Goal: Information Seeking & Learning: Find specific page/section

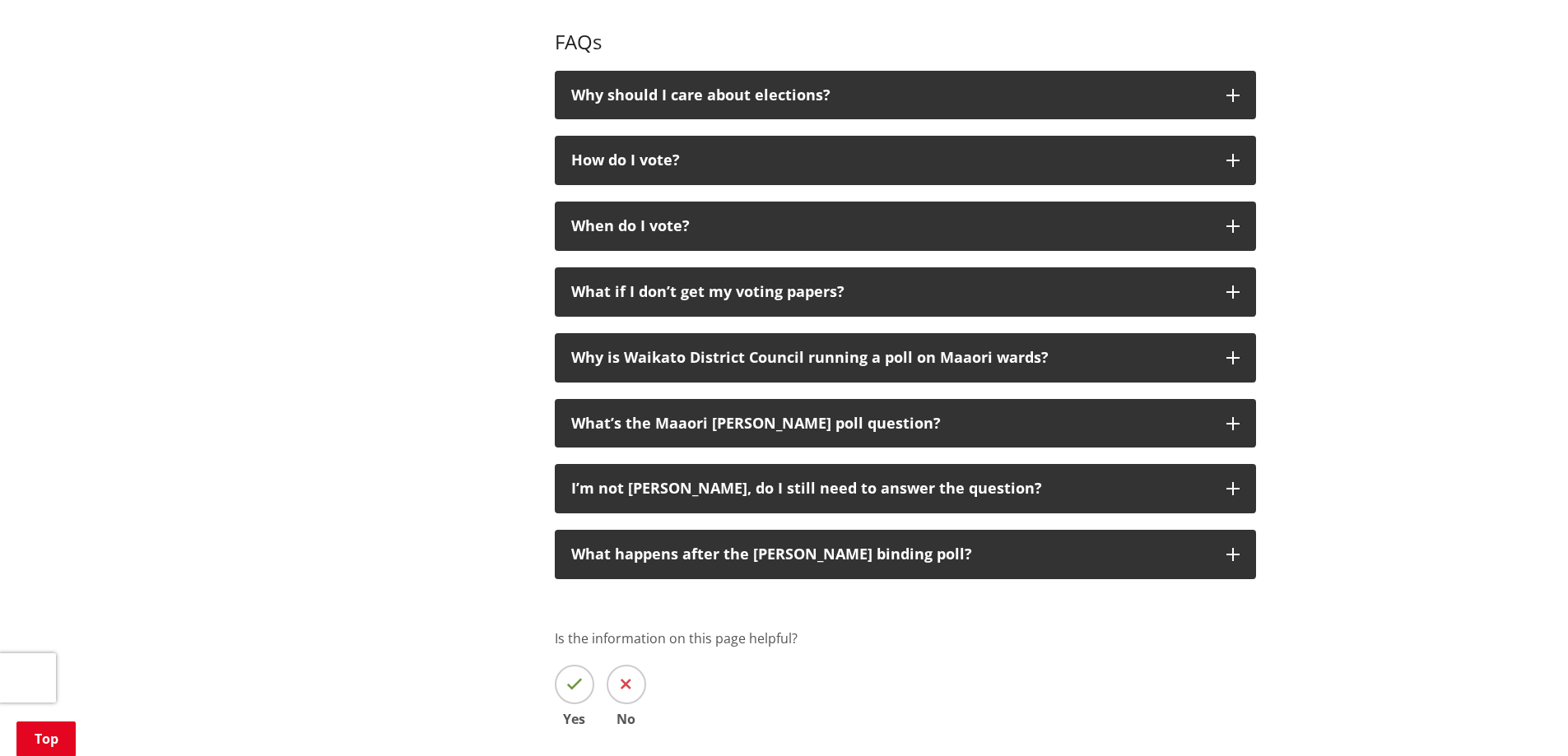
scroll to position [2715, 0]
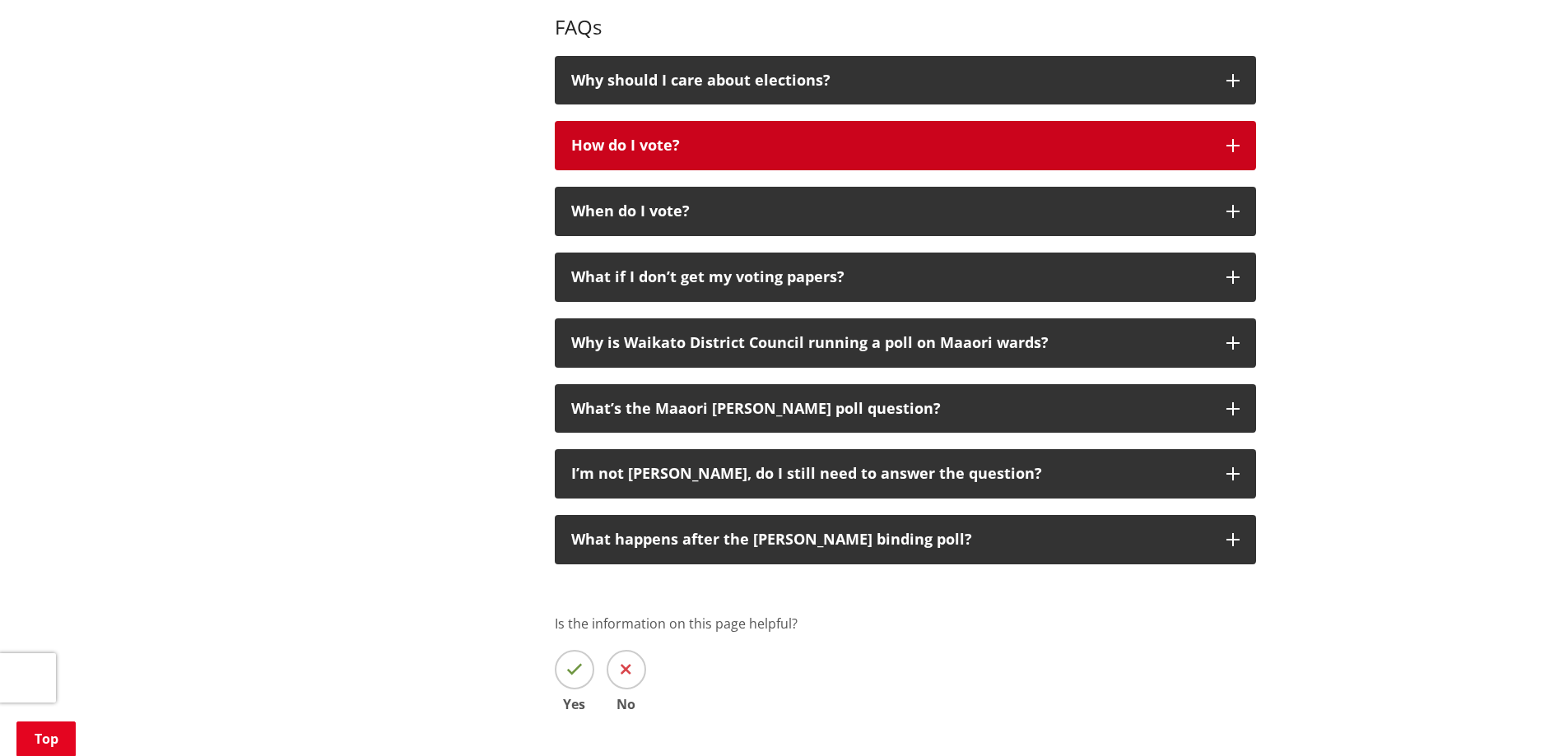
click at [774, 148] on div "How do I vote?" at bounding box center [890, 145] width 639 height 16
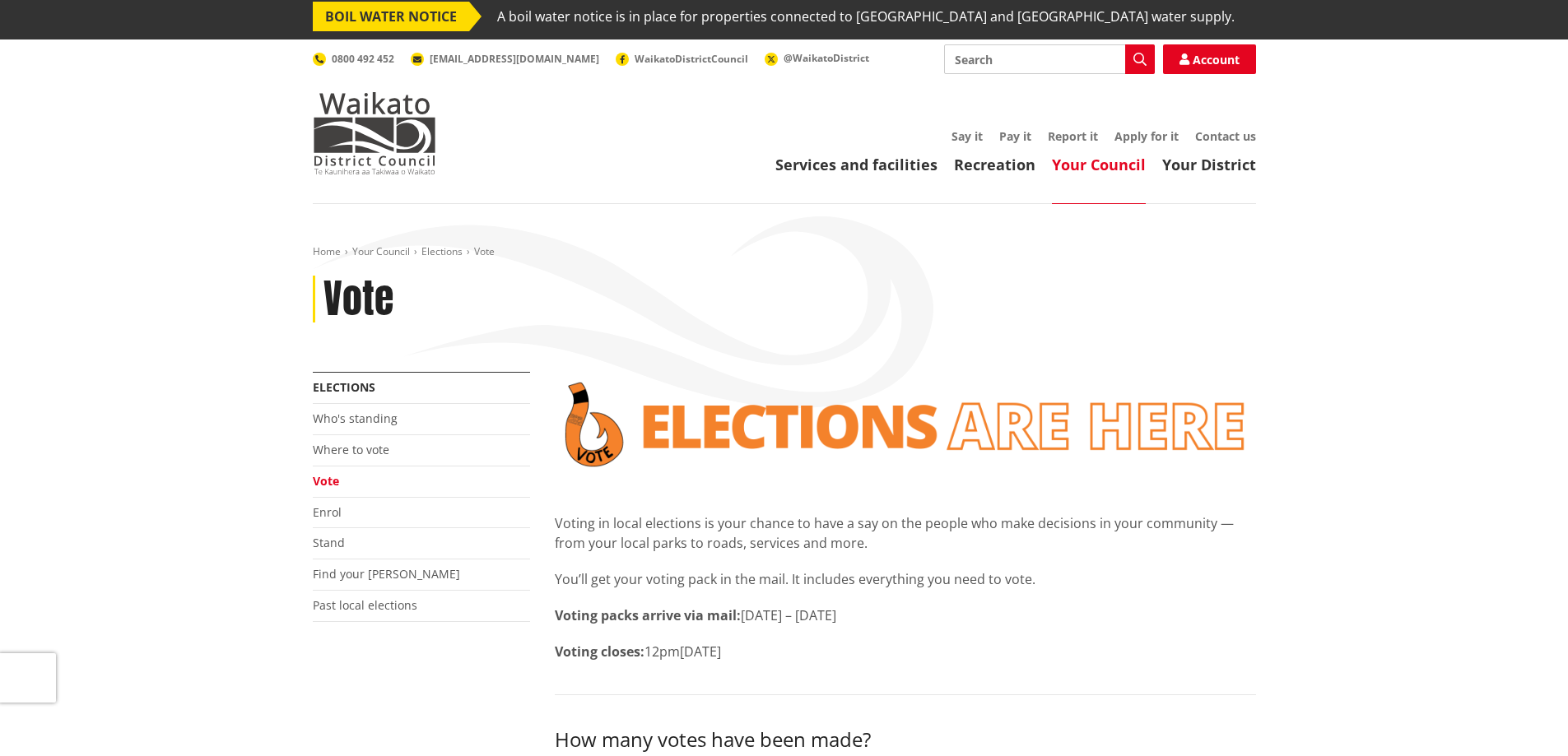
scroll to position [0, 0]
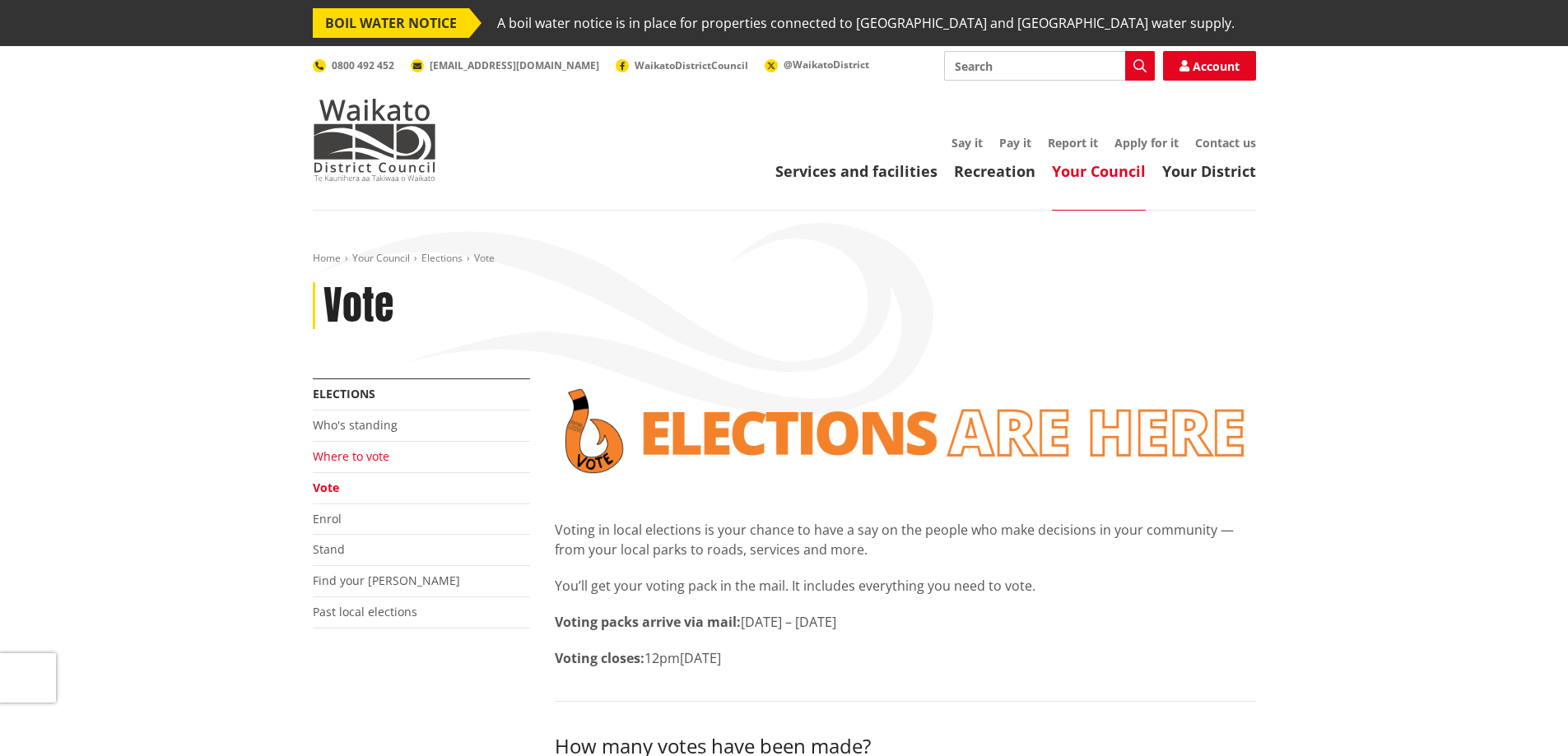
click at [366, 460] on link "Where to vote" at bounding box center [351, 456] width 77 height 16
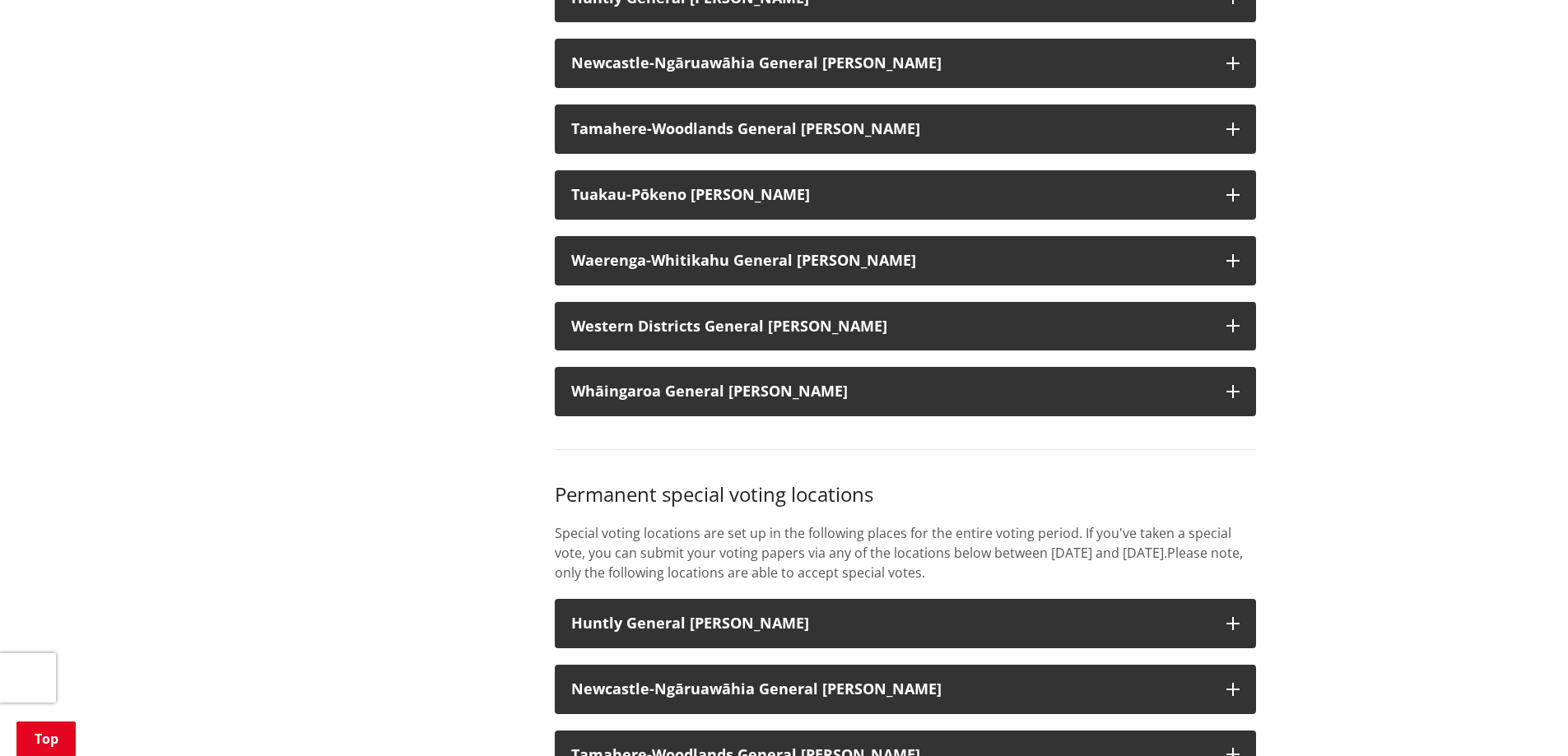
scroll to position [1482, 0]
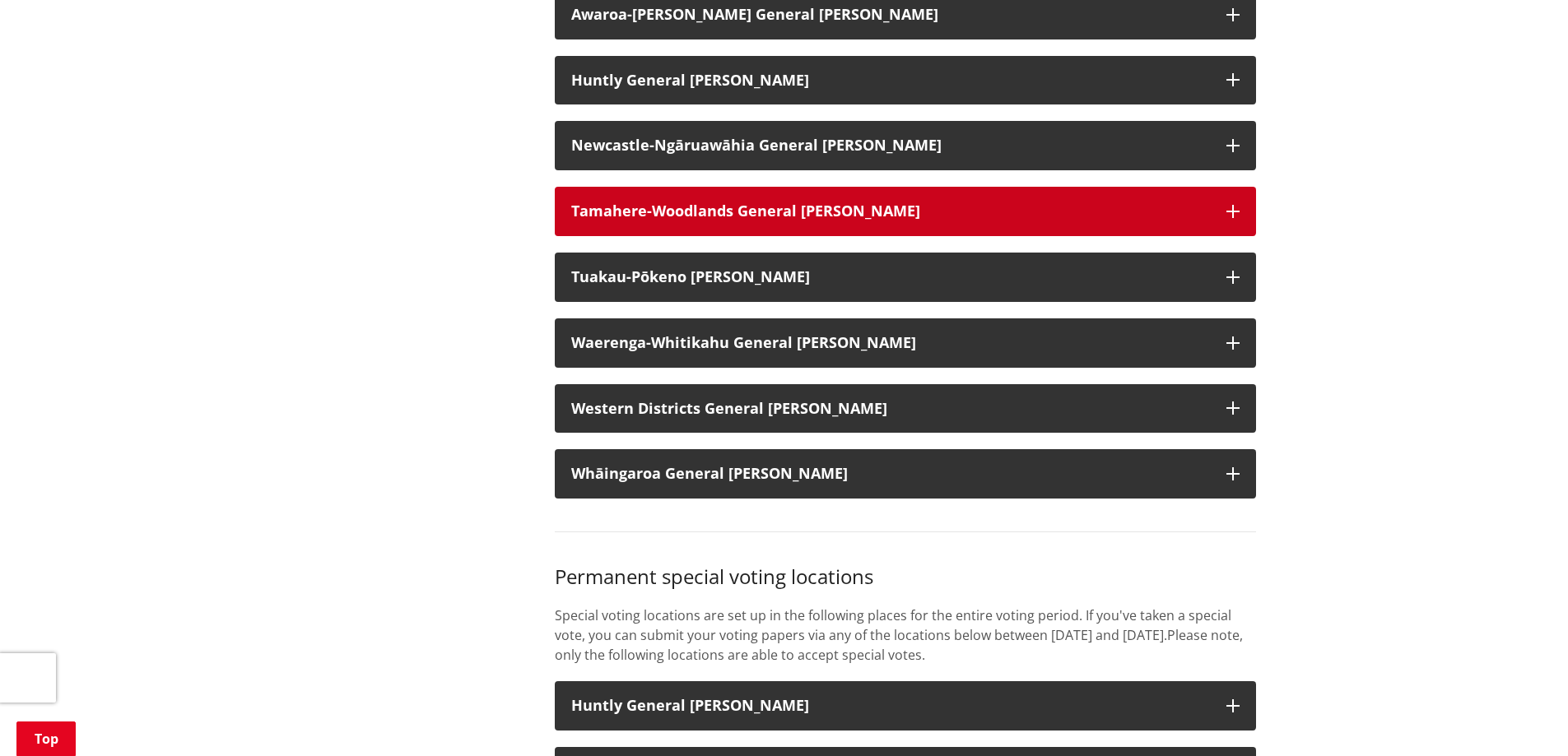
click at [679, 220] on strong "Tamahere-Woodlands General Ward" at bounding box center [746, 210] width 349 height 20
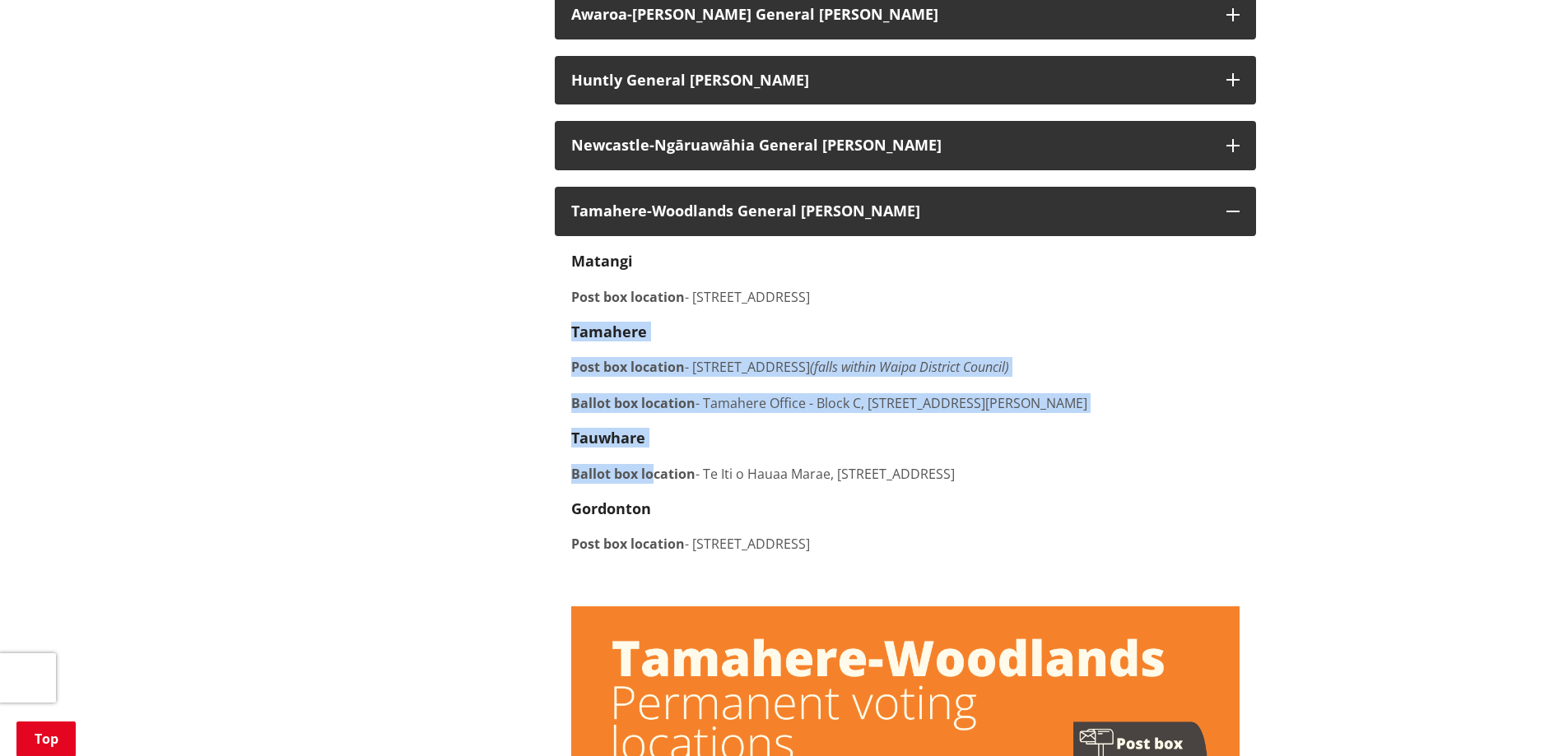
drag, startPoint x: 556, startPoint y: 354, endPoint x: 658, endPoint y: 471, distance: 155.2
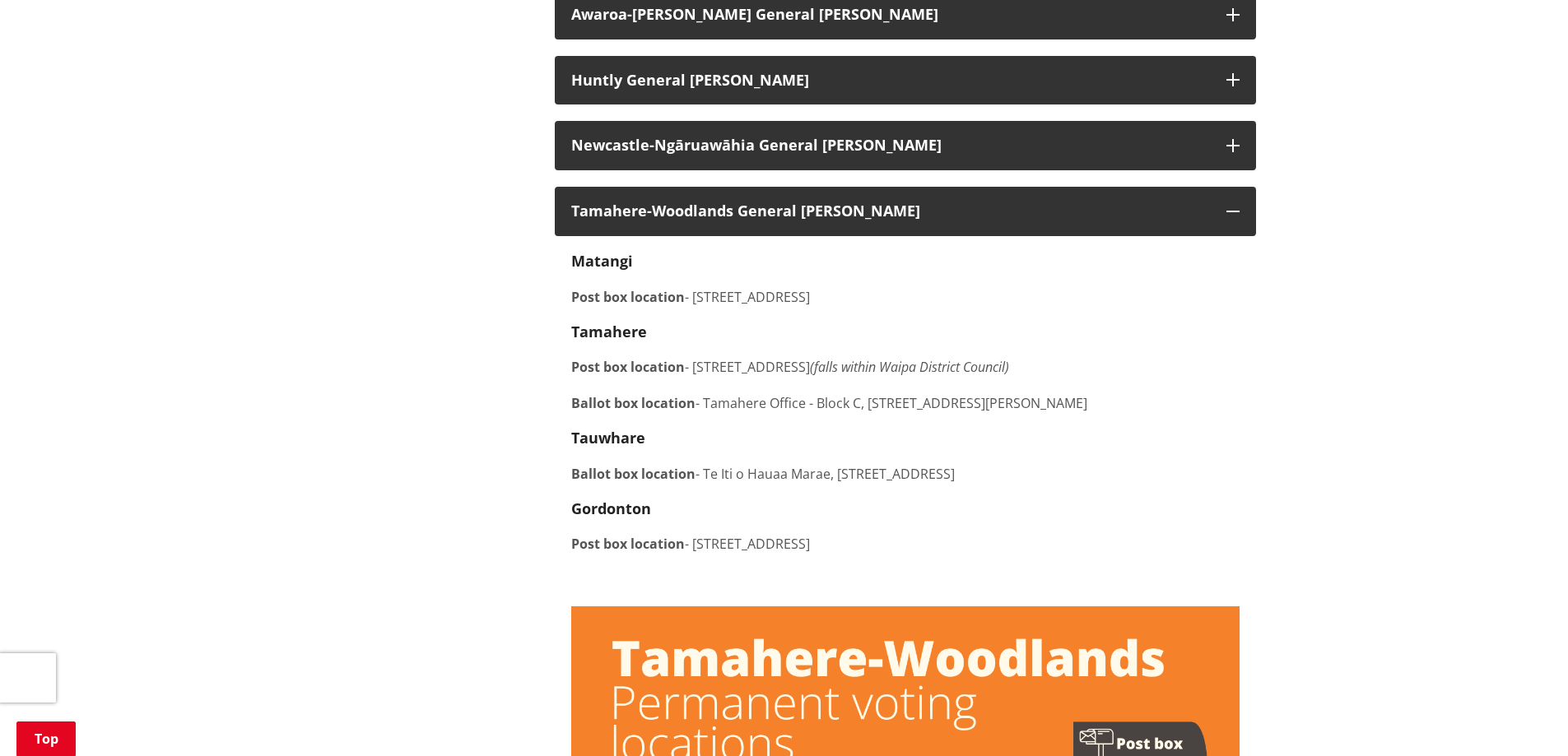
click at [660, 475] on div "Matangi Post box location - 453 Tauwhare Road, Matangi Tamahere Post box locati…" at bounding box center [906, 421] width 668 height 338
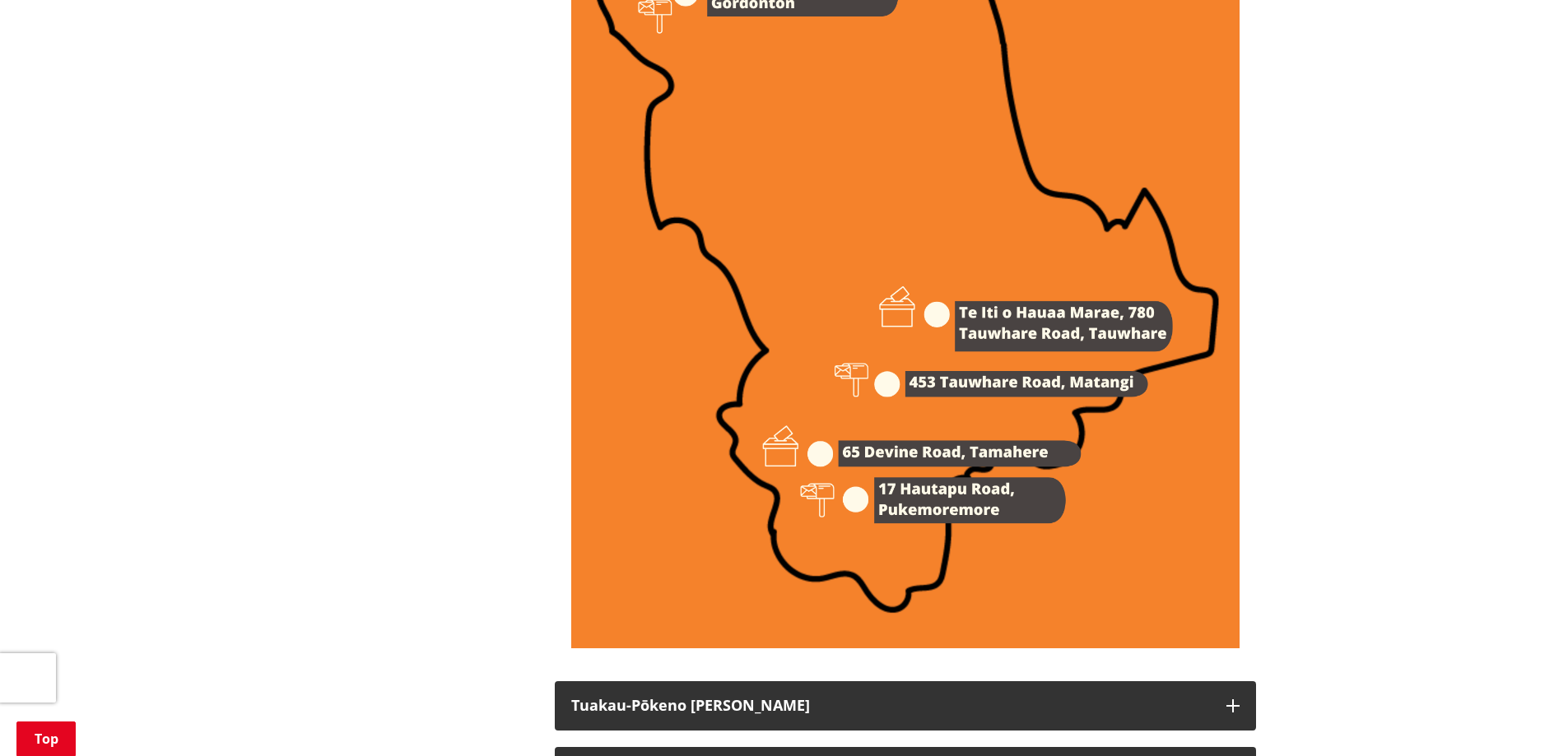
scroll to position [2386, 0]
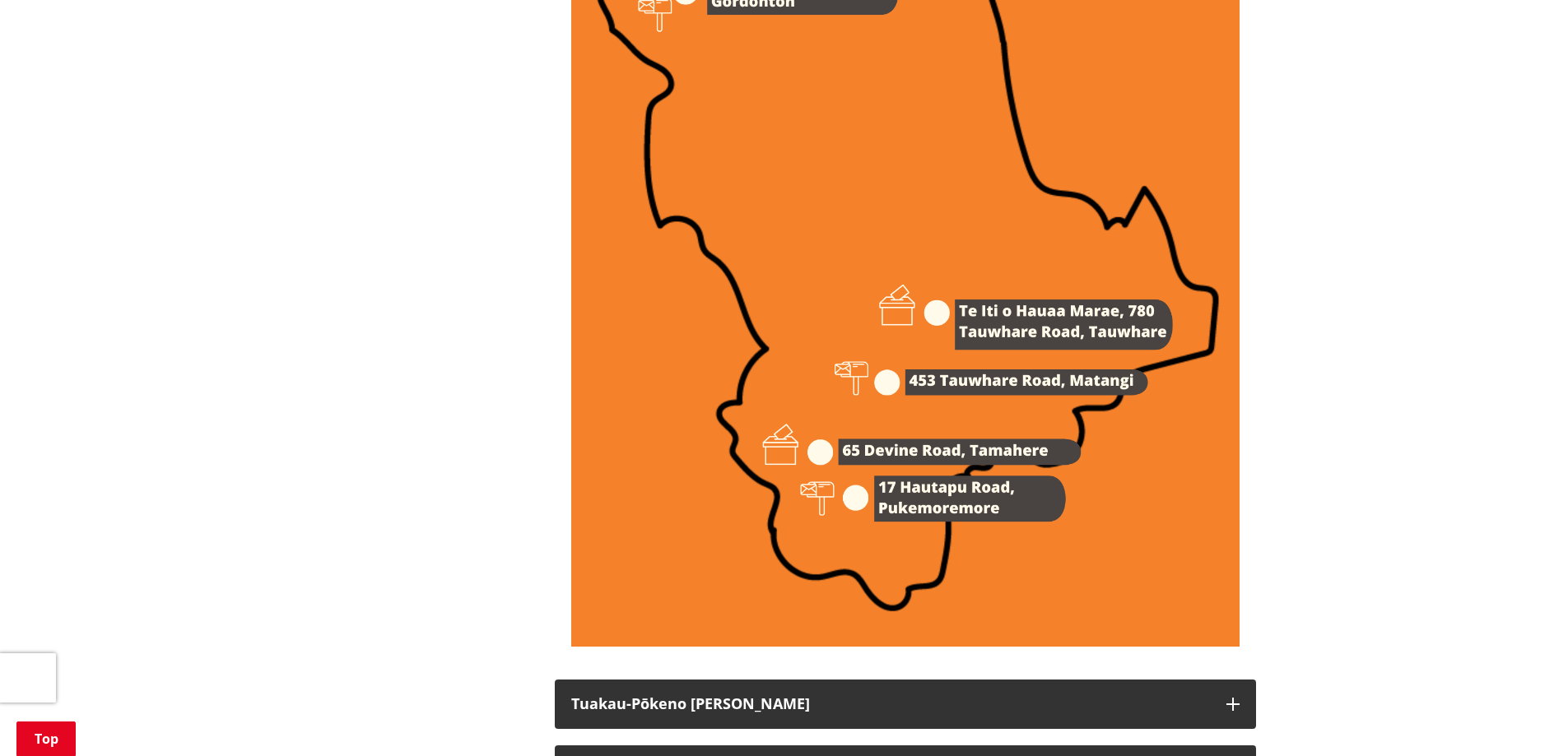
click at [856, 471] on img at bounding box center [906, 173] width 668 height 945
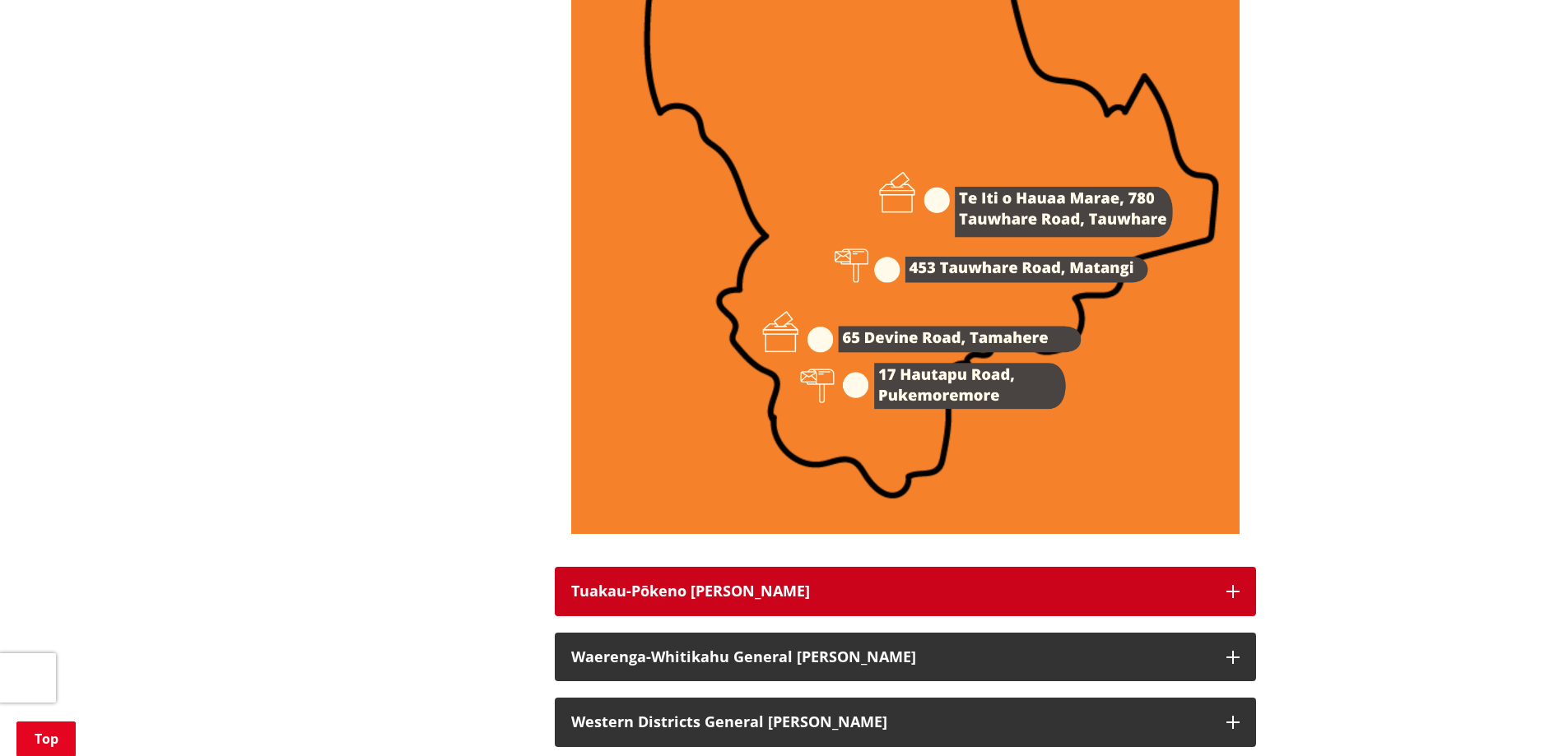
scroll to position [2633, 0]
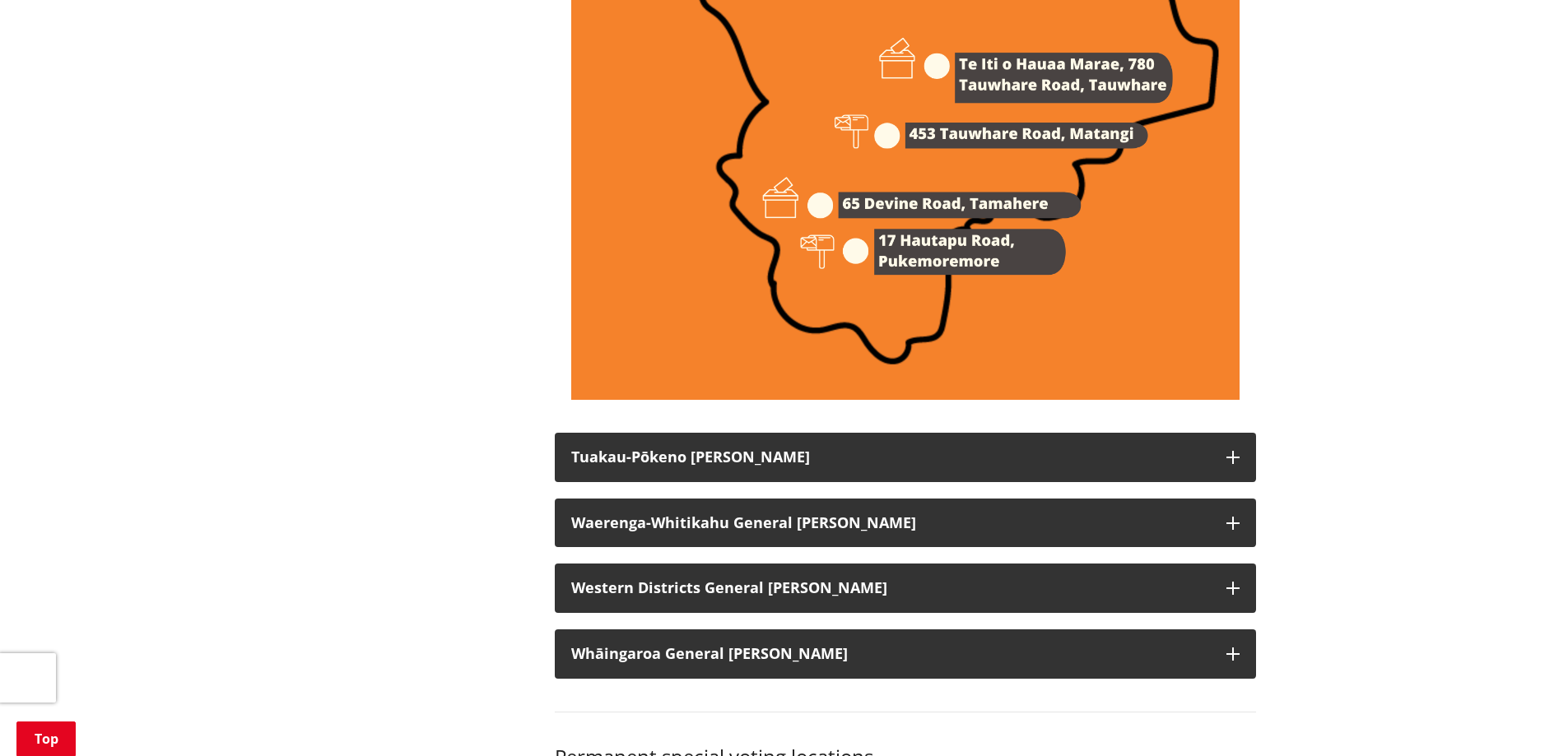
drag, startPoint x: 503, startPoint y: 351, endPoint x: 450, endPoint y: 282, distance: 87.0
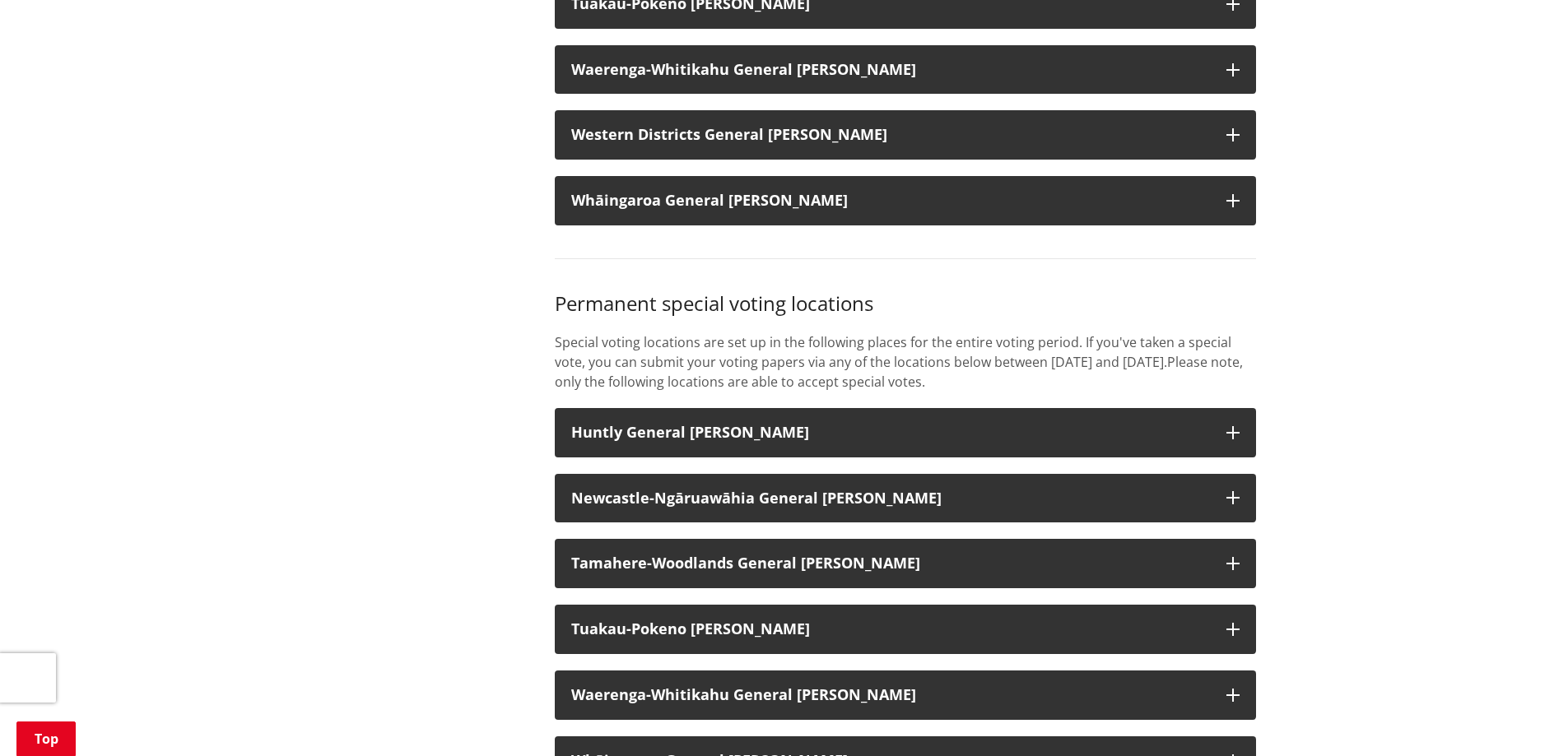
scroll to position [3209, 0]
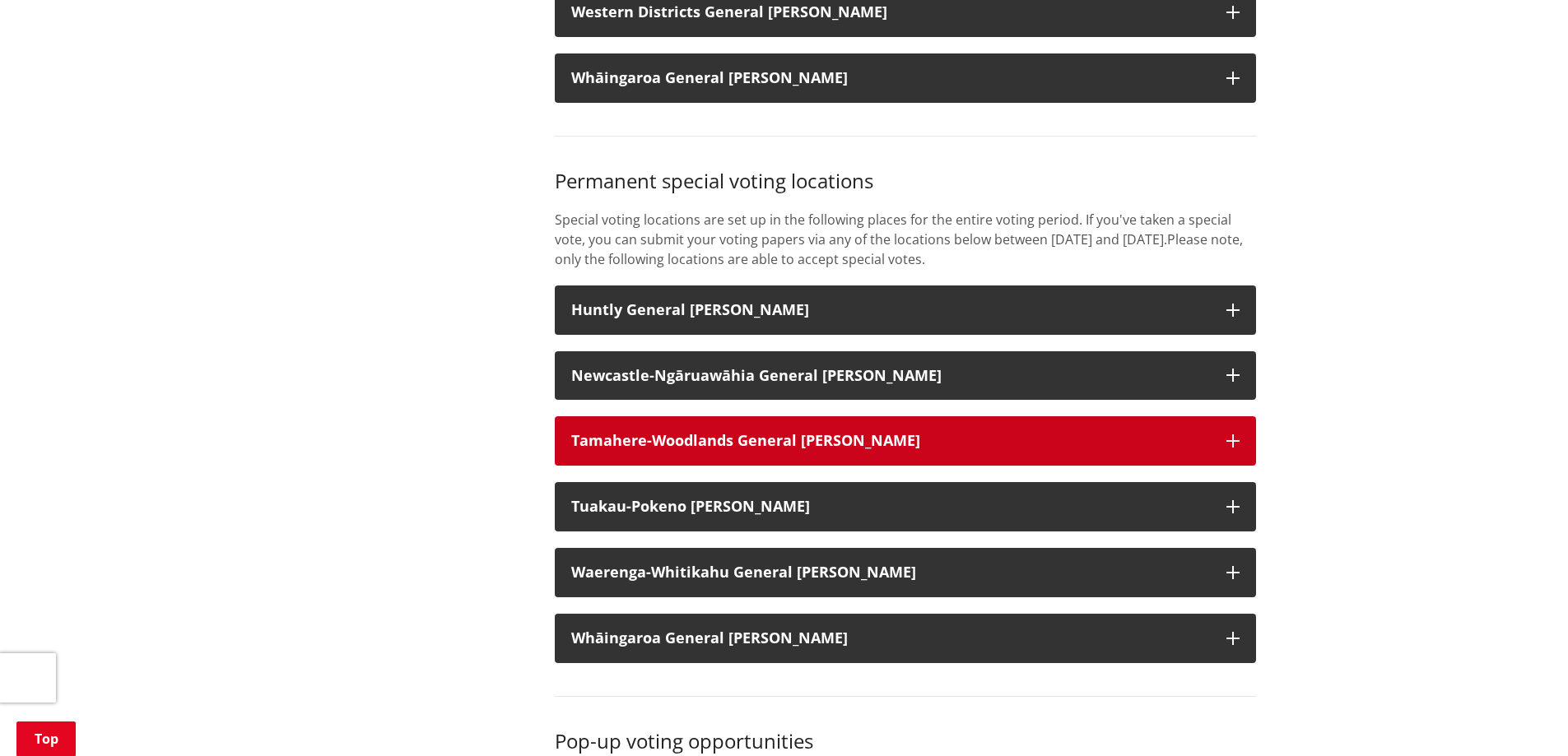
click at [615, 450] on strong "Tamahere-Woodlands General Ward" at bounding box center [746, 440] width 349 height 20
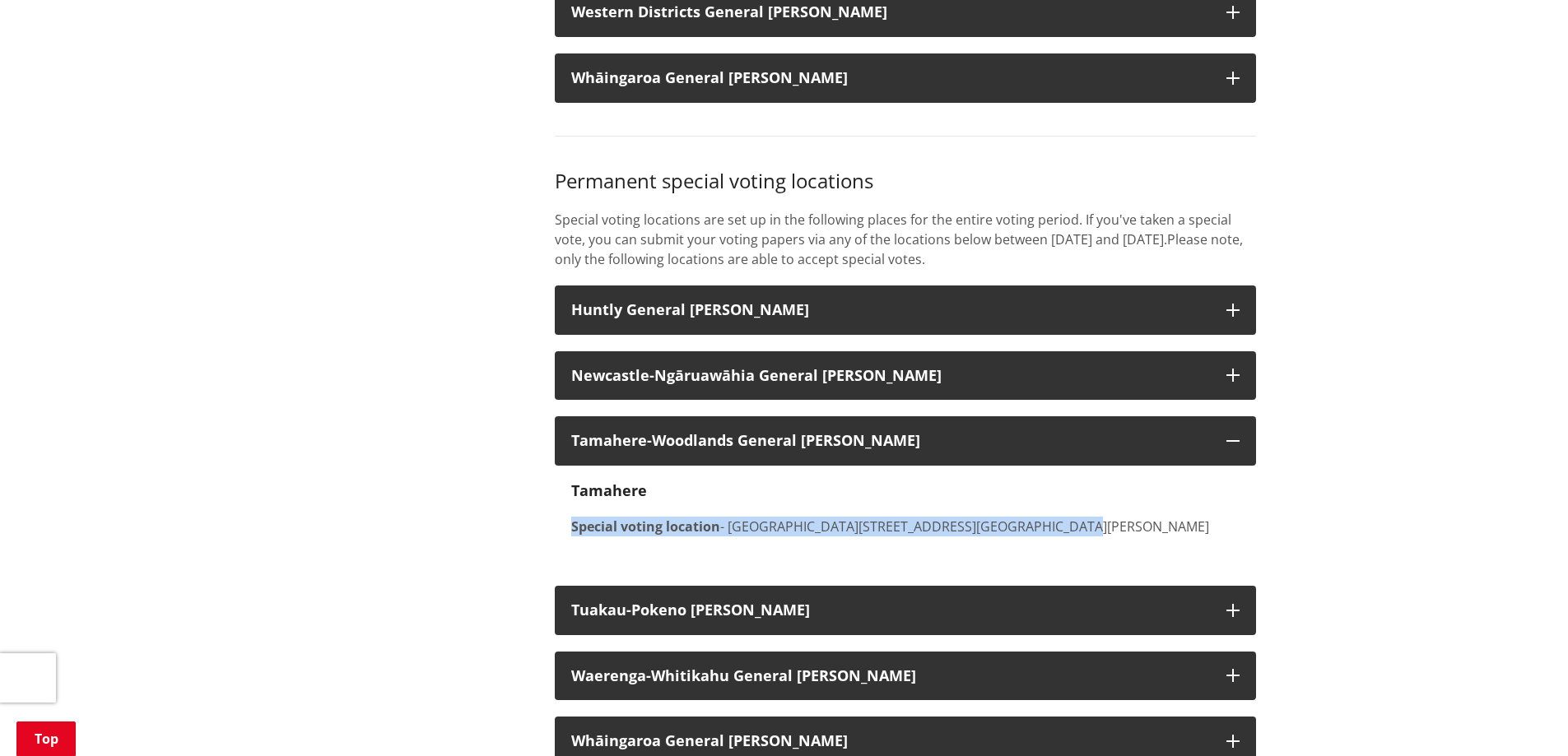
drag, startPoint x: 564, startPoint y: 545, endPoint x: 1087, endPoint y: 525, distance: 523.4
click at [1087, 526] on div "Tamahere Special voting location - Tamahere Office Block C, Level 1, 65 Devine …" at bounding box center [905, 518] width 701 height 104
click at [1087, 525] on div "Tamahere Special voting location - Tamahere Office Block C, Level 1, 65 Devine …" at bounding box center [906, 509] width 668 height 54
drag, startPoint x: 729, startPoint y: 544, endPoint x: 1031, endPoint y: 543, distance: 302.0
click at [1031, 536] on p "Special voting location - Tamahere Office Block C, Level 1, 65 Devine Road" at bounding box center [906, 526] width 668 height 20
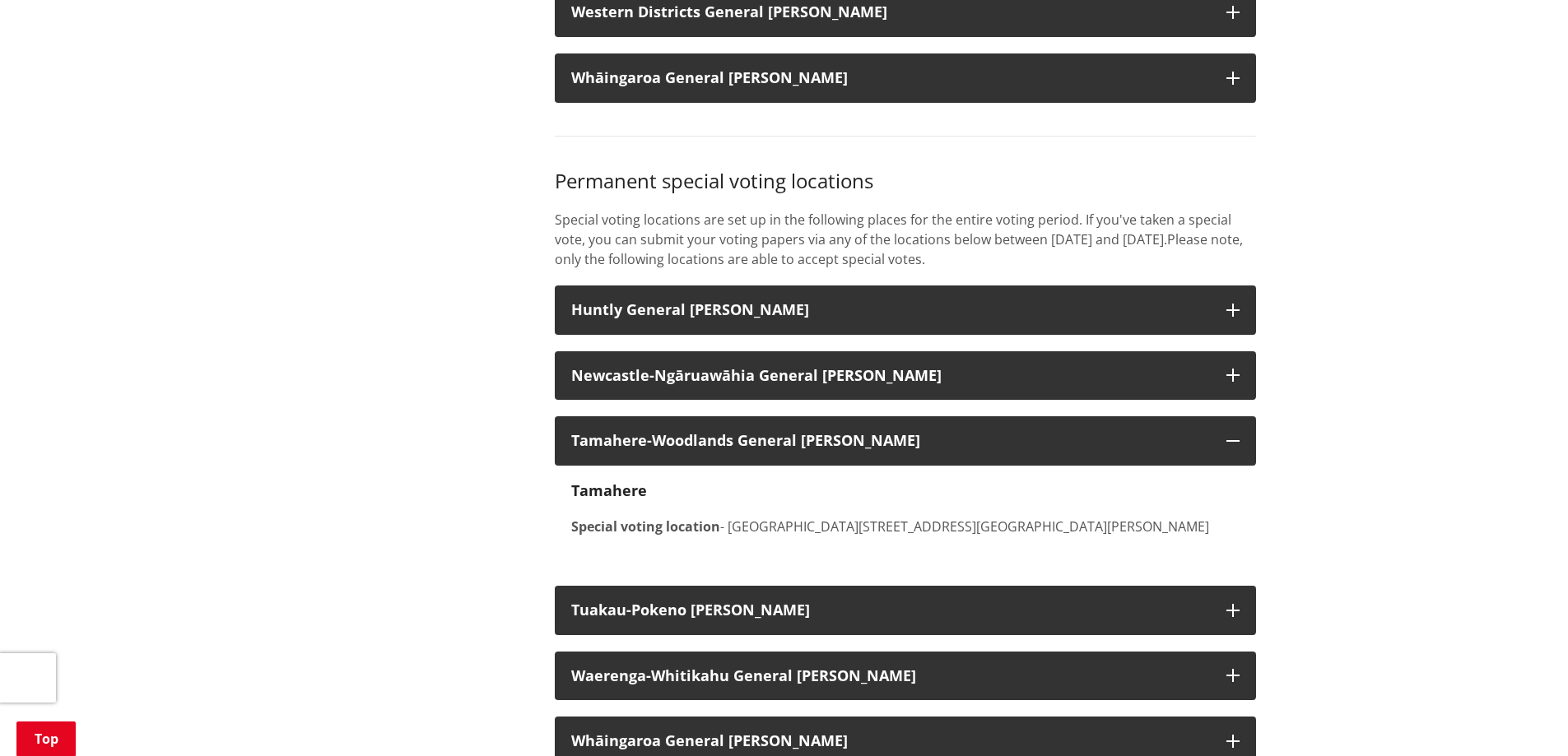
click at [386, 519] on div "More from this section Elections Who's standing Where to vote Vote Enrol Stand …" at bounding box center [784, 308] width 968 height 6277
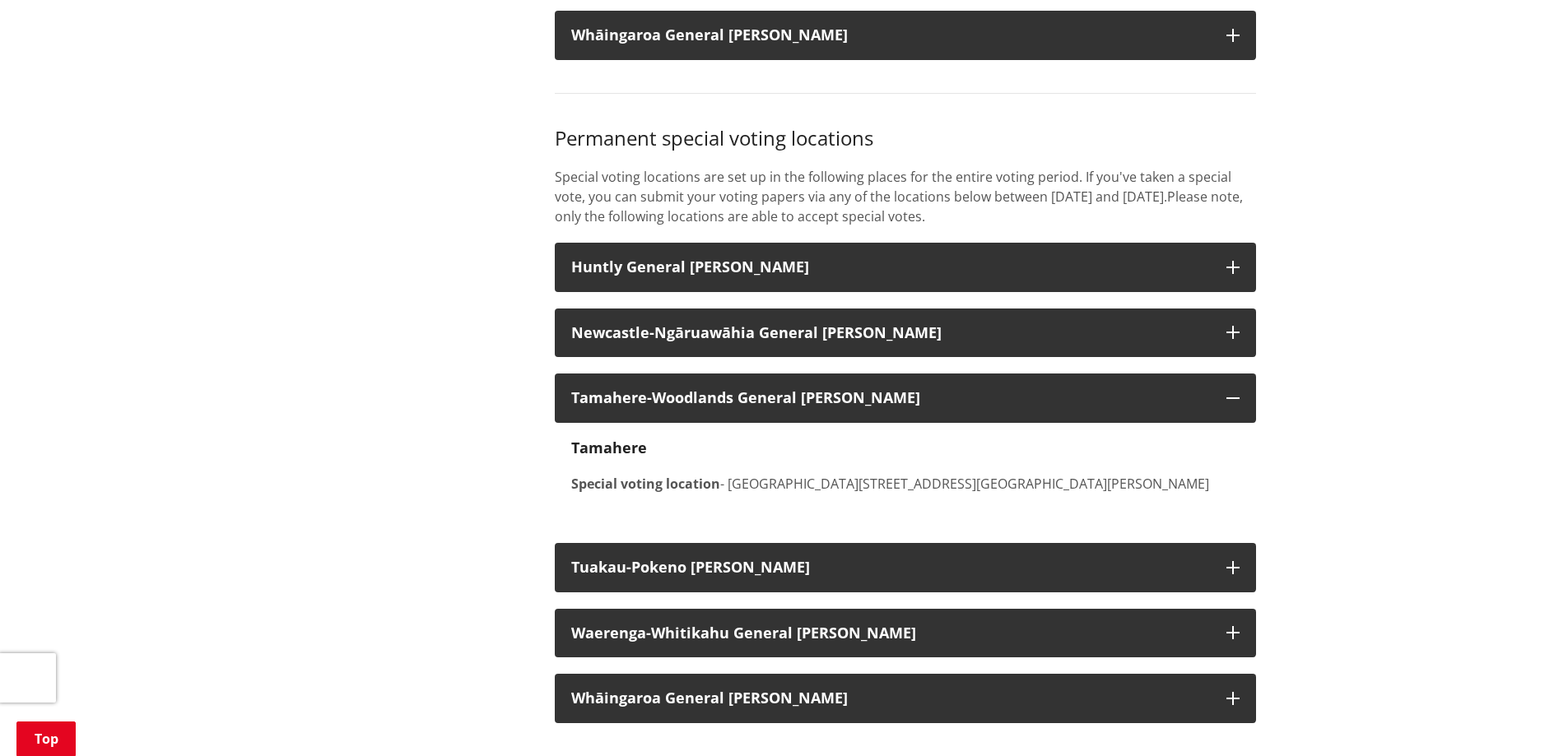
scroll to position [3292, 0]
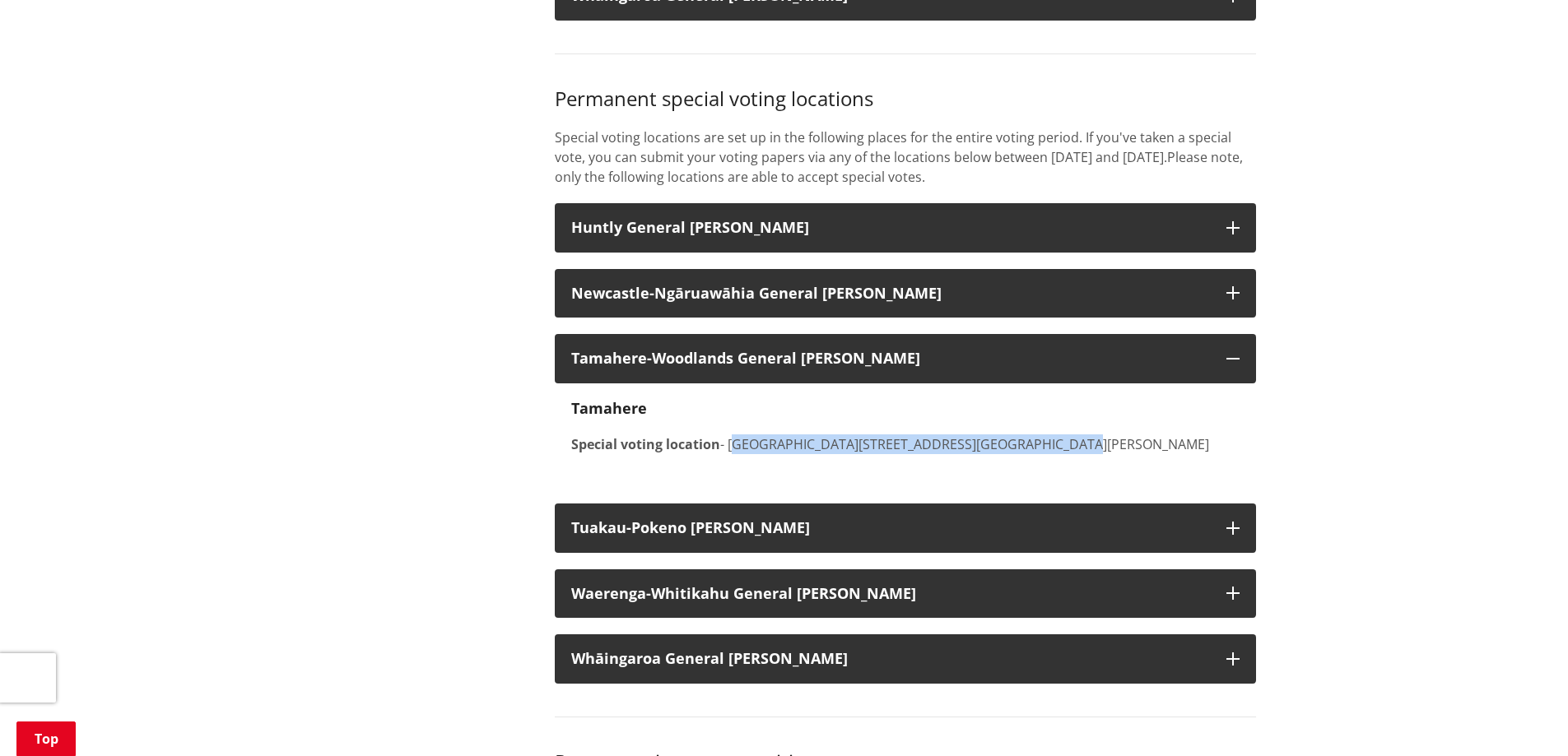
drag, startPoint x: 733, startPoint y: 470, endPoint x: 1033, endPoint y: 464, distance: 300.1
click at [1033, 454] on p "Special voting location - Tamahere Office Block C, Level 1, 65 Devine Road" at bounding box center [906, 444] width 668 height 20
drag, startPoint x: 530, startPoint y: 269, endPoint x: 470, endPoint y: 225, distance: 74.4
click at [469, 222] on div "More from this section Elections Who's standing Where to vote Vote Enrol Stand …" at bounding box center [784, 225] width 968 height 6277
drag, startPoint x: 547, startPoint y: 453, endPoint x: 1078, endPoint y: 468, distance: 531.2
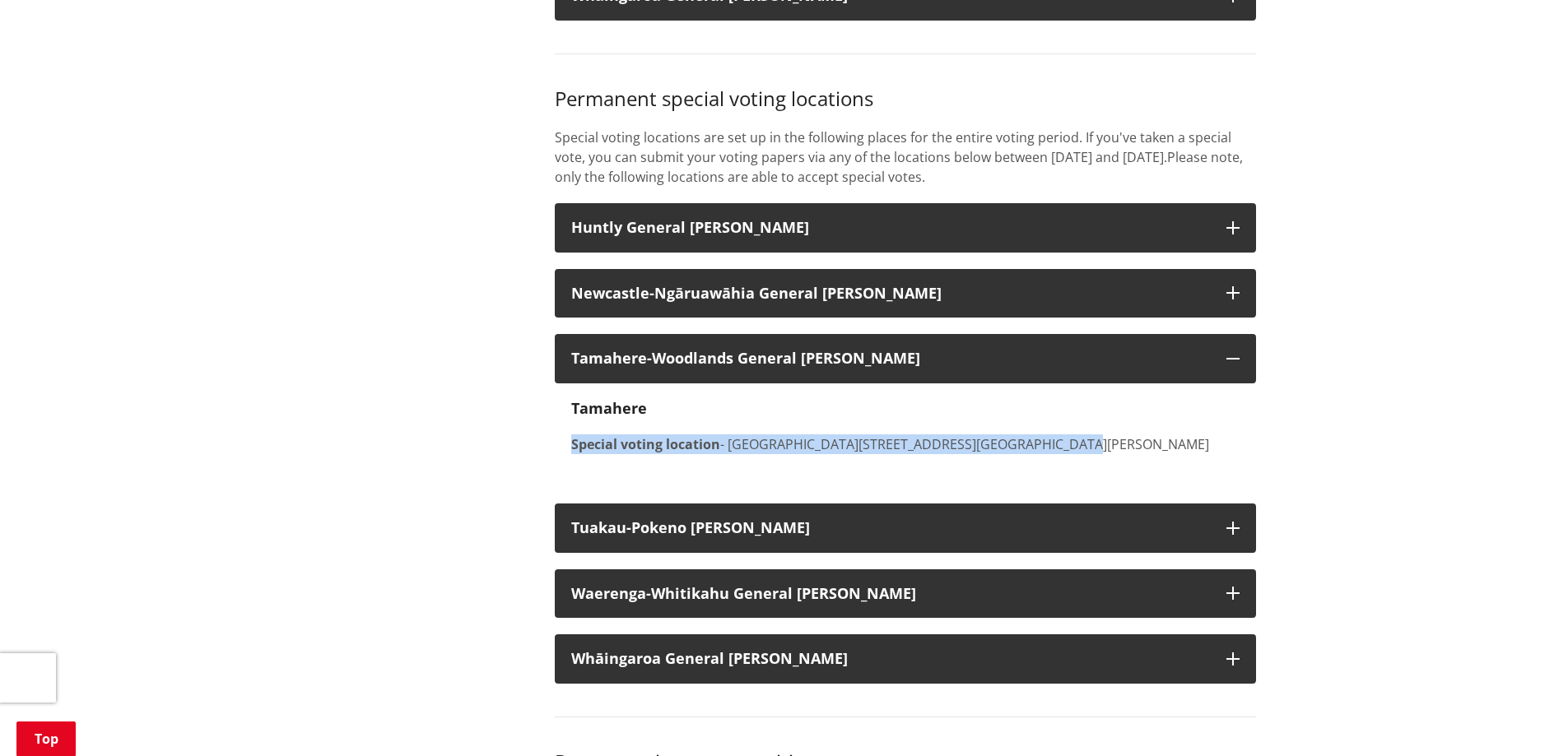
click at [1078, 468] on div "If you're ready to vote in the 2025 local government elections, hand your votin…" at bounding box center [905, 225] width 726 height 6277
click at [1078, 454] on p "Special voting location - Tamahere Office Block C, Level 1, 65 Devine Road" at bounding box center [906, 444] width 668 height 20
drag, startPoint x: 1056, startPoint y: 454, endPoint x: 573, endPoint y: 427, distance: 483.8
click at [574, 431] on div "Tamahere Special voting location - Tamahere Office Block C, Level 1, 65 Devine …" at bounding box center [906, 427] width 668 height 54
click at [573, 418] on strong "Tamahere" at bounding box center [609, 408] width 76 height 20
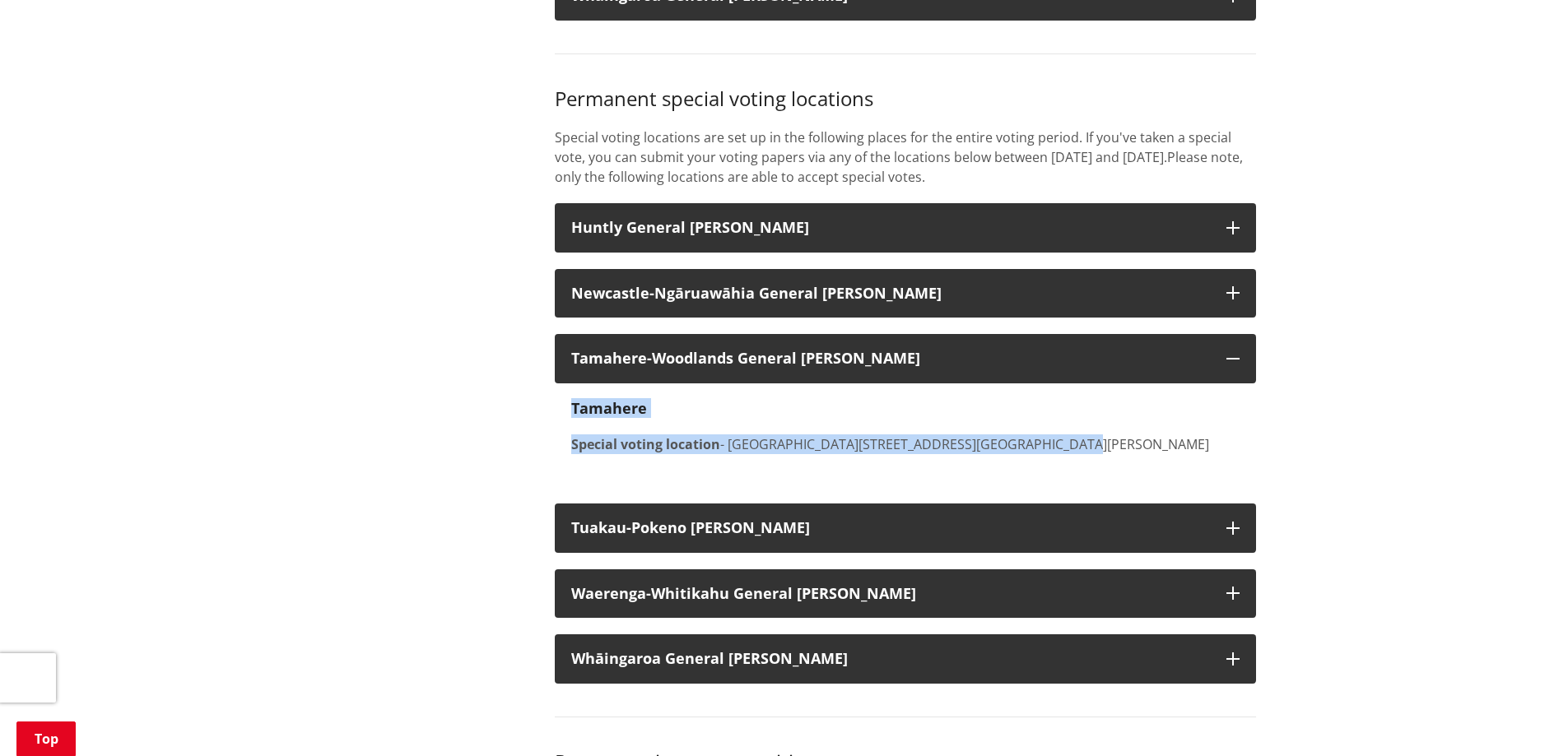
drag, startPoint x: 561, startPoint y: 427, endPoint x: 1059, endPoint y: 458, distance: 499.0
click at [1059, 458] on div "Tamahere Special voting location - Tamahere Office Block C, Level 1, 65 Devine …" at bounding box center [905, 435] width 701 height 104
click at [1060, 454] on p "Special voting location - Tamahere Office Block C, Level 1, 65 Devine Road" at bounding box center [906, 444] width 668 height 20
drag, startPoint x: 731, startPoint y: 460, endPoint x: 1103, endPoint y: 471, distance: 372.2
click at [1103, 454] on p "Special voting location - Tamahere Office Block C, Level 1, 65 Devine Road" at bounding box center [906, 444] width 668 height 20
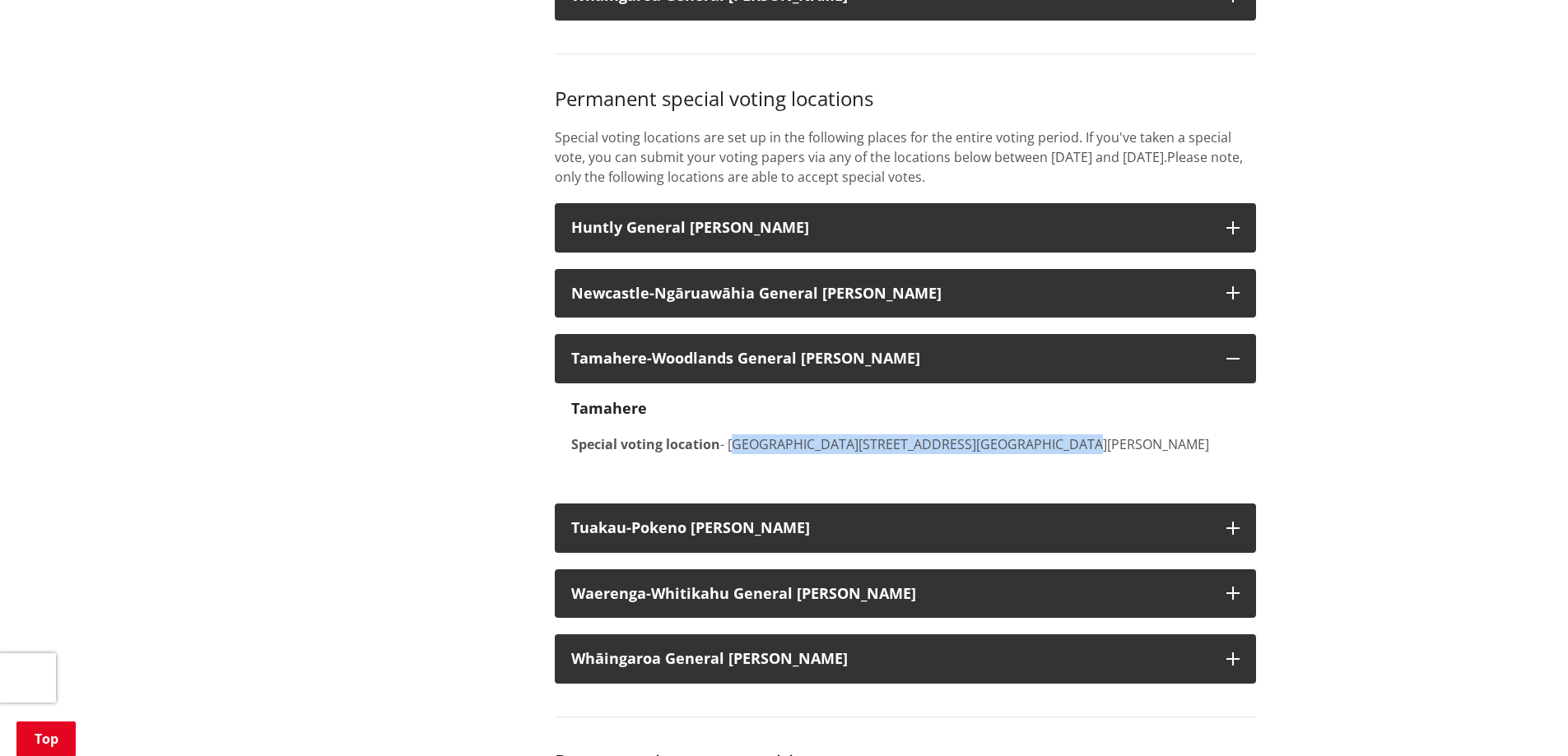
click at [1107, 454] on p "Special voting location - Tamahere Office Block C, Level 1, 65 Devine Road" at bounding box center [906, 444] width 668 height 20
drag, startPoint x: 884, startPoint y: 468, endPoint x: 1052, endPoint y: 472, distance: 168.0
click at [1052, 454] on p "Special voting location - Tamahere Office Block C, Level 1, 65 Devine Road" at bounding box center [906, 444] width 668 height 20
click at [1053, 454] on p "Special voting location - Tamahere Office Block C, Level 1, 65 Devine Road" at bounding box center [906, 444] width 668 height 20
drag, startPoint x: 1042, startPoint y: 462, endPoint x: 941, endPoint y: 470, distance: 101.3
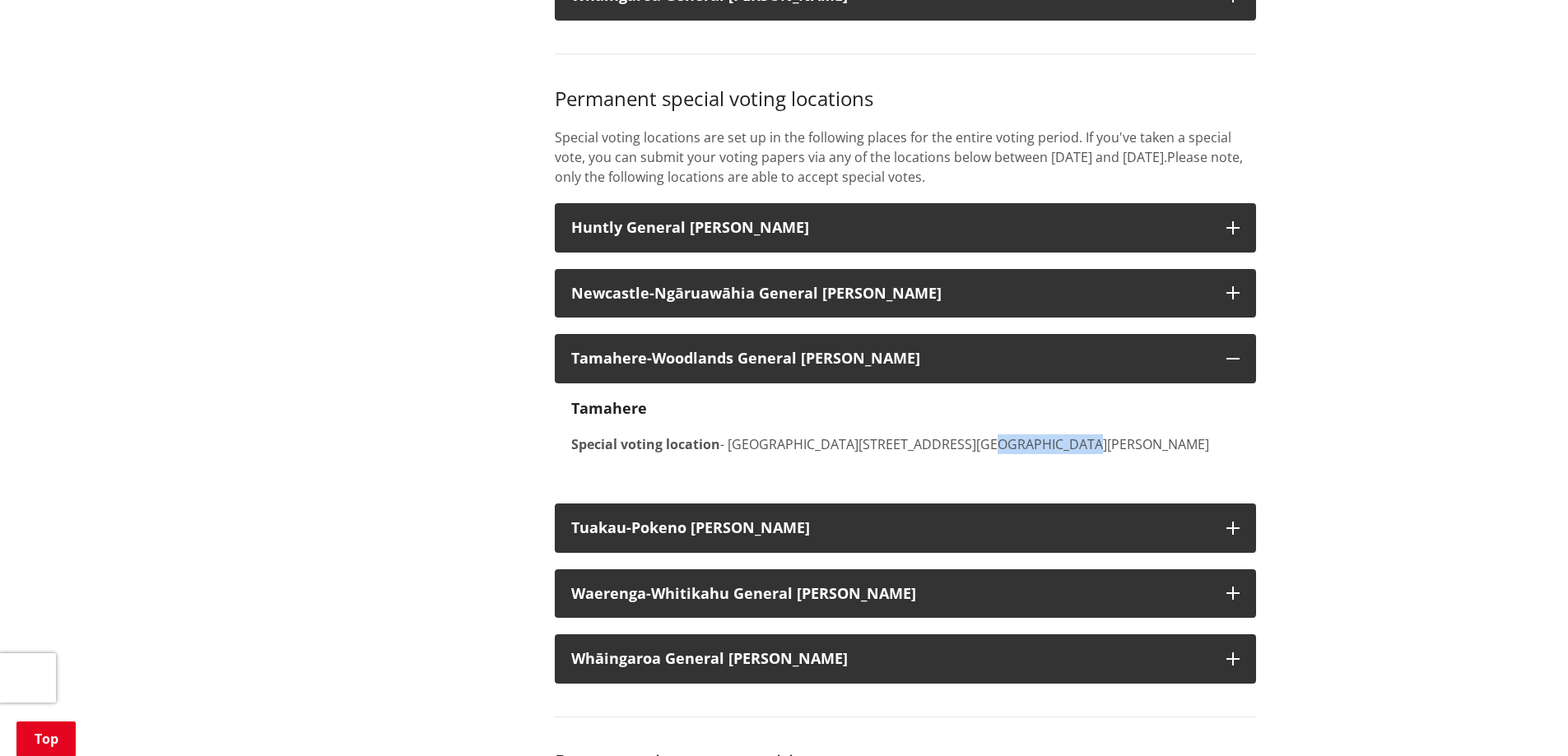
click at [941, 454] on p "Special voting location - Tamahere Office Block C, Level 1, 65 Devine Road" at bounding box center [906, 444] width 668 height 20
click at [693, 167] on span "ou can submit your voting papers via any of the locations below between Tuesday…" at bounding box center [881, 157] width 573 height 18
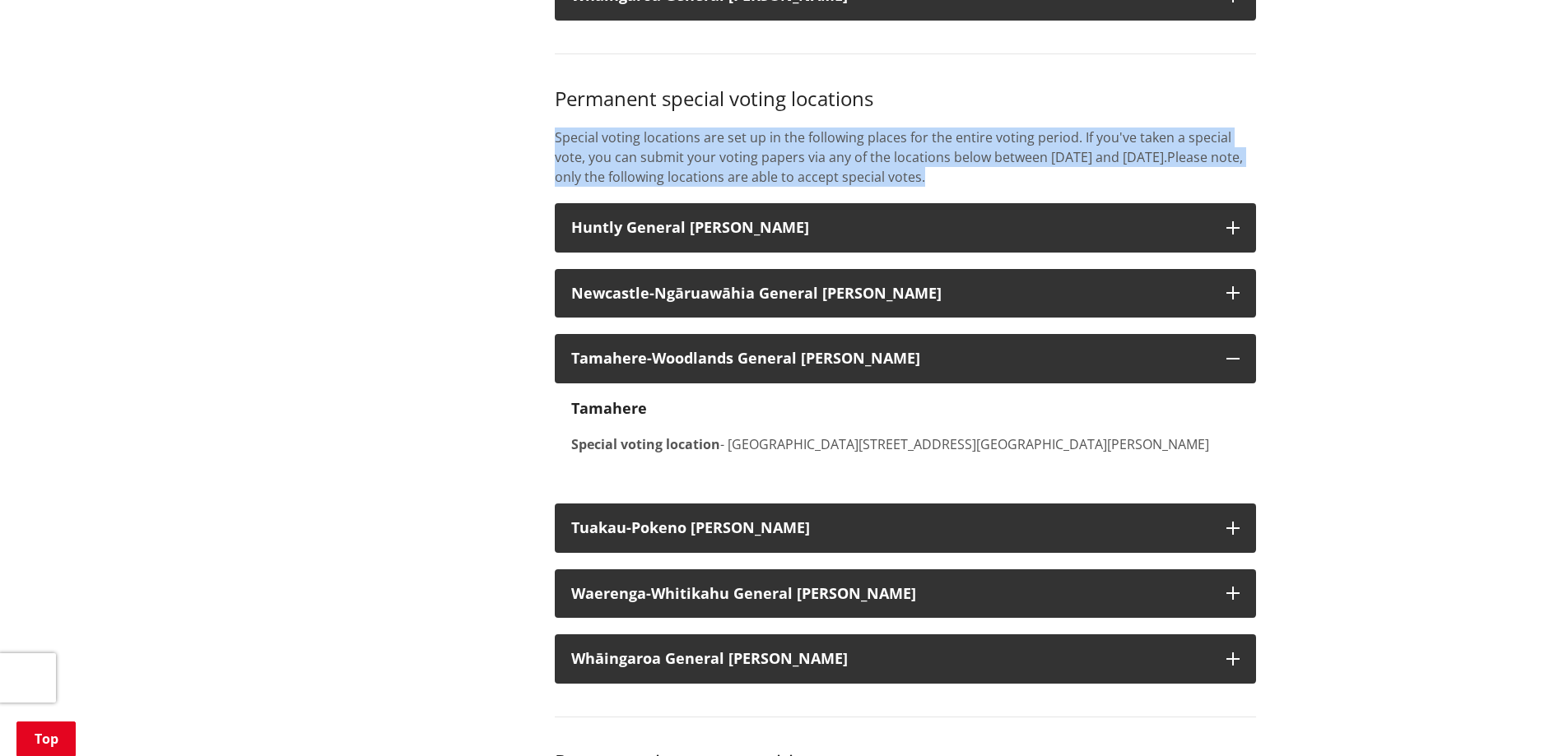
click at [693, 167] on span "ou can submit your voting papers via any of the locations below between Tuesday…" at bounding box center [881, 157] width 573 height 18
click at [576, 160] on p "Special voting locations are set up in the following places for the entire voti…" at bounding box center [905, 157] width 701 height 60
drag, startPoint x: 535, startPoint y: 111, endPoint x: 1144, endPoint y: 202, distance: 615.8
click at [1144, 202] on div "More from this section Elections Who's standing Where to vote Vote Enrol Stand …" at bounding box center [784, 225] width 968 height 6277
click at [1146, 186] on p "Special voting locations are set up in the following places for the entire voti…" at bounding box center [905, 157] width 701 height 60
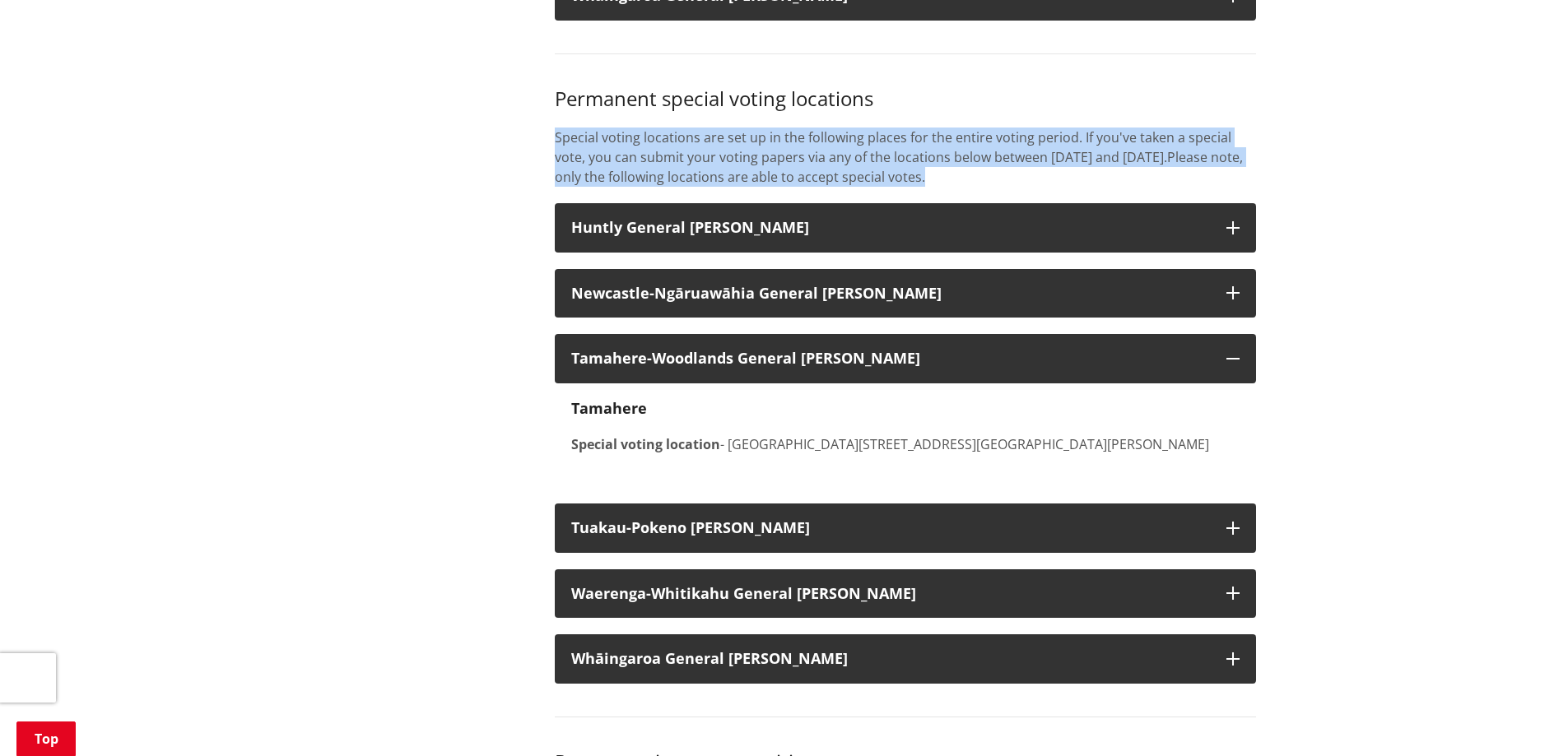
drag, startPoint x: 1160, startPoint y: 199, endPoint x: 477, endPoint y: 112, distance: 688.5
click at [479, 114] on div "More from this section Elections Who's standing Where to vote Vote Enrol Stand …" at bounding box center [784, 225] width 968 height 6277
click at [477, 112] on div "More from this section Elections Who's standing Where to vote Vote Enrol Stand …" at bounding box center [784, 225] width 968 height 6277
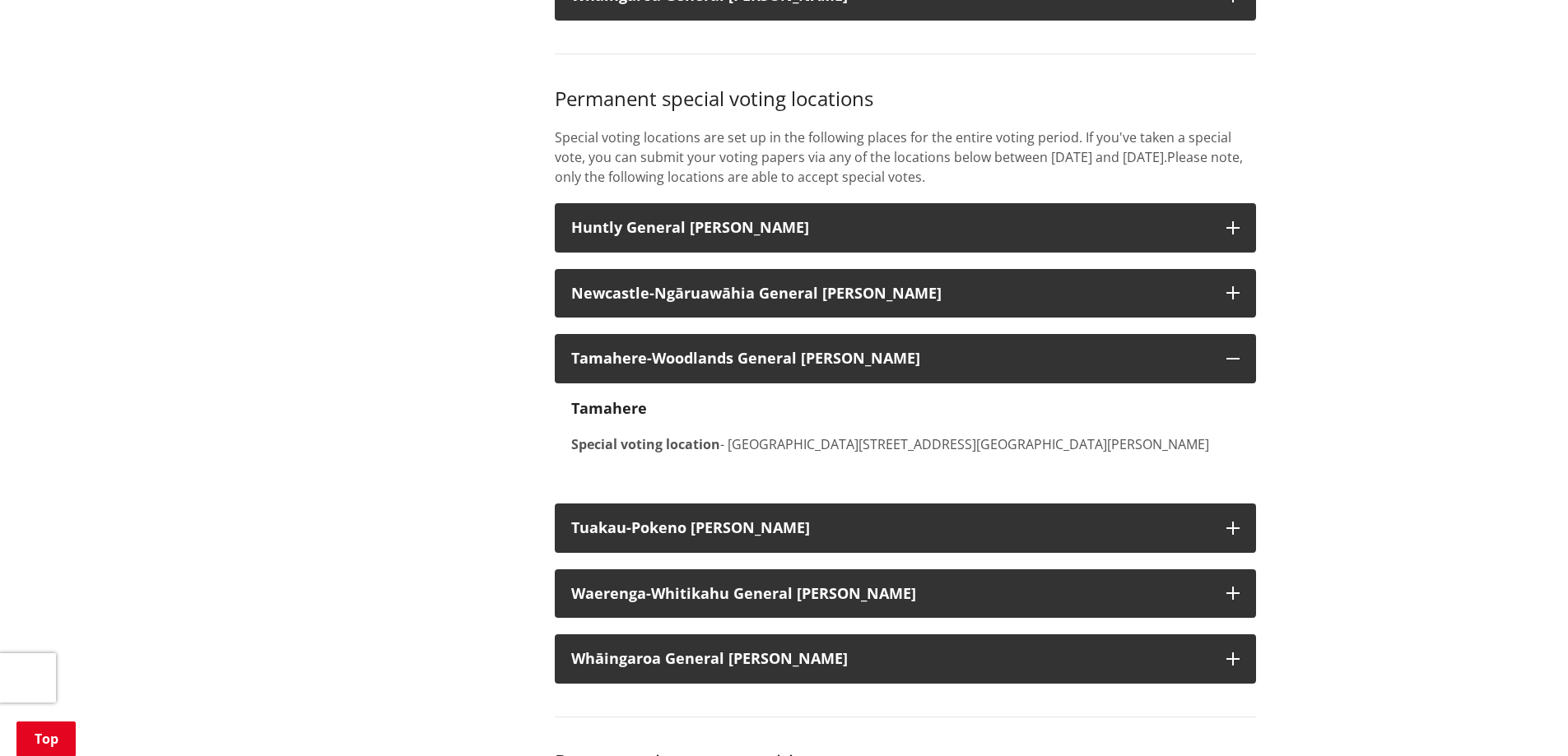
drag, startPoint x: 474, startPoint y: 130, endPoint x: 464, endPoint y: 127, distance: 10.4
click at [464, 127] on div "More from this section Elections Who's standing Where to vote Vote Enrol Stand …" at bounding box center [784, 225] width 968 height 6277
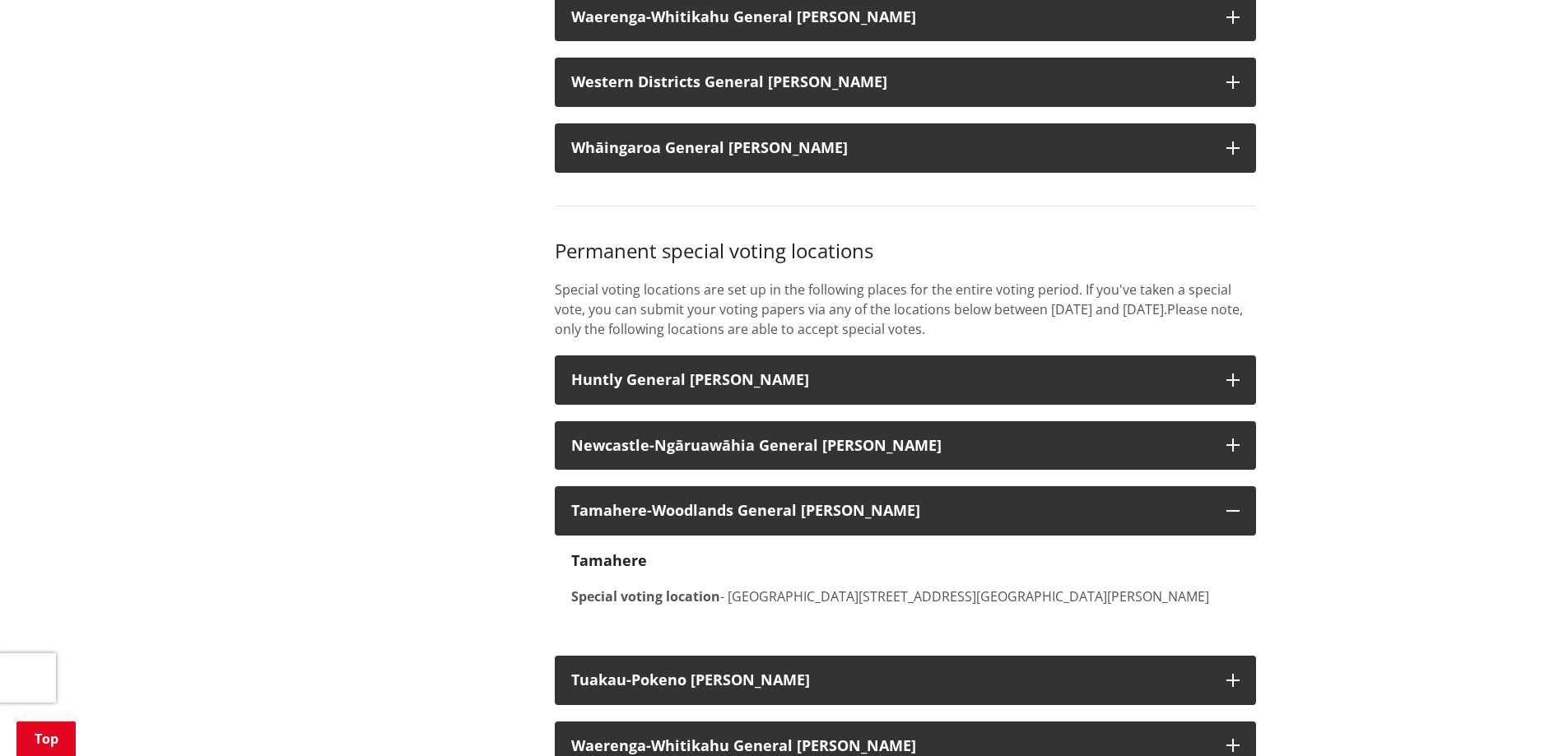
scroll to position [3127, 0]
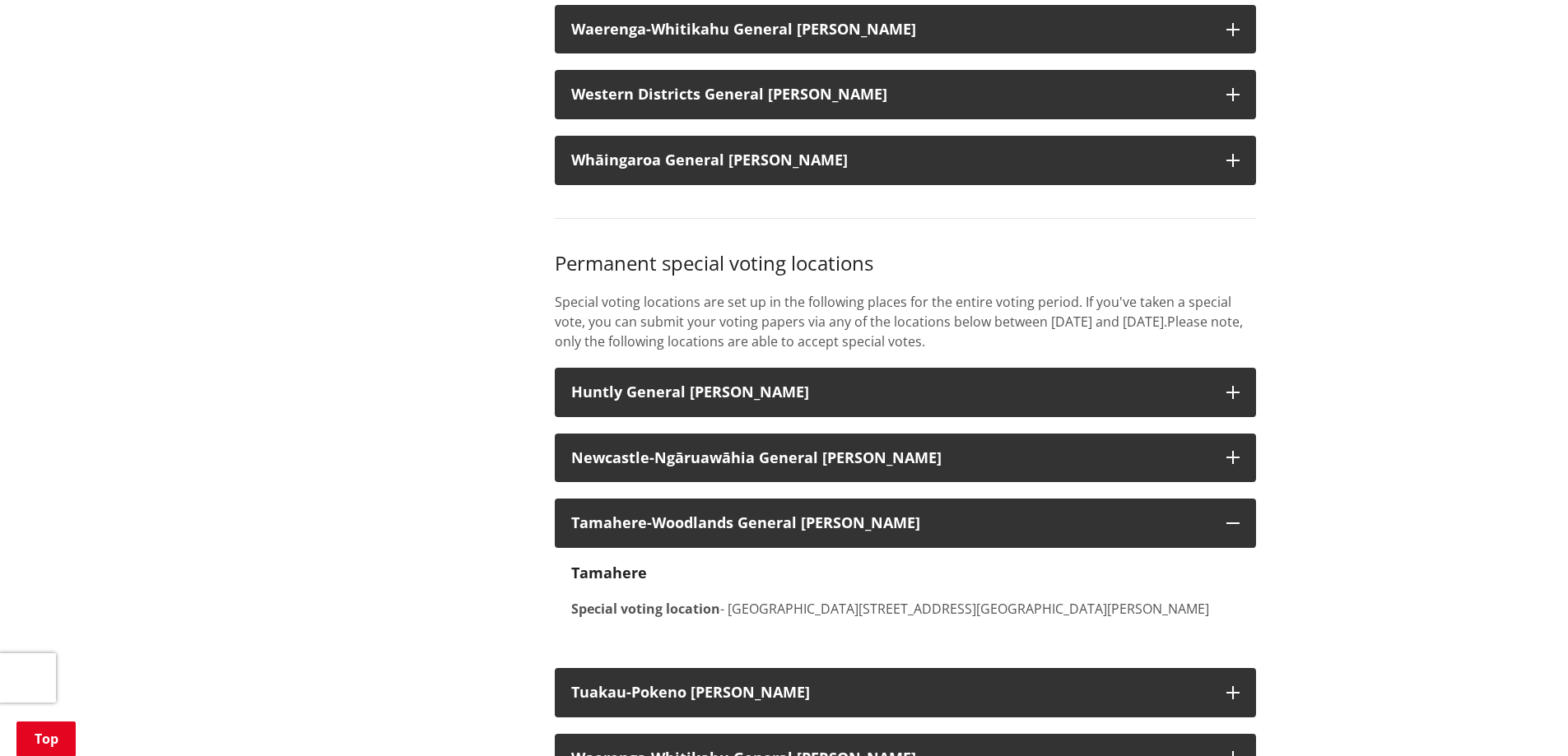
drag, startPoint x: 550, startPoint y: 262, endPoint x: 552, endPoint y: 236, distance: 26.1
click at [552, 236] on div "If you're ready to vote in the 2025 local government elections, hand your votin…" at bounding box center [905, 390] width 726 height 6277
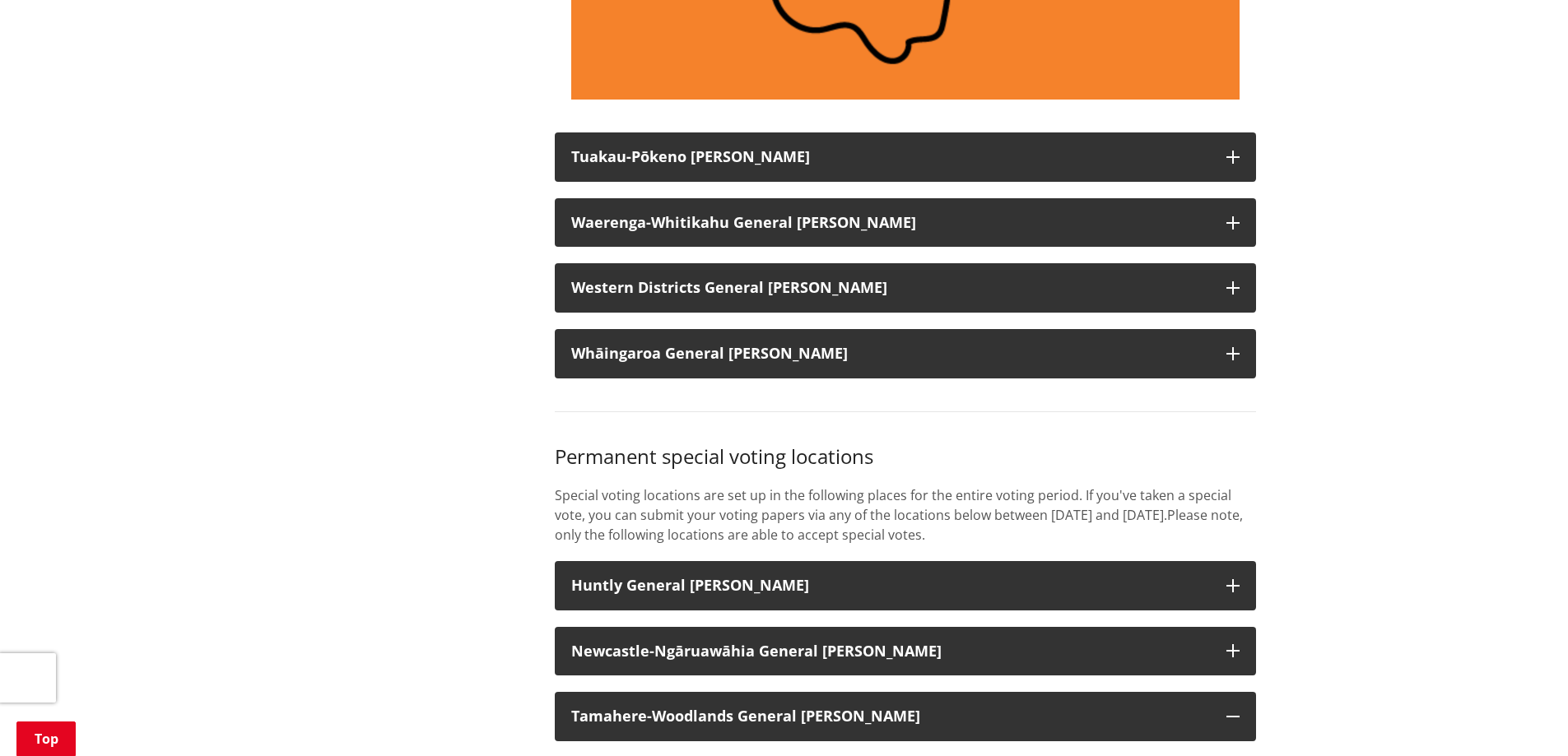
scroll to position [2880, 0]
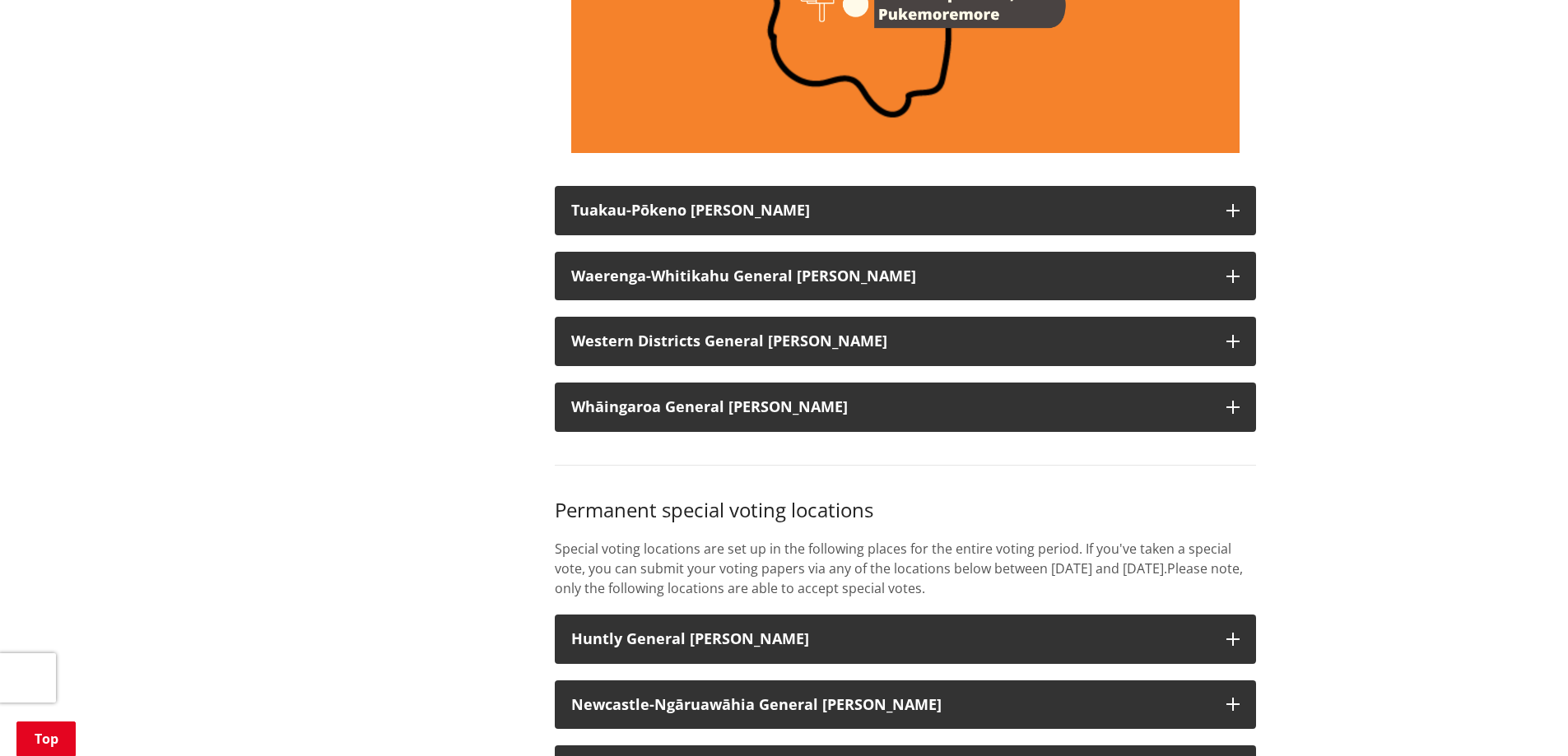
drag, startPoint x: 935, startPoint y: 189, endPoint x: 551, endPoint y: 193, distance: 384.0
click at [551, 193] on div "If you're ready to vote in the 2025 local government elections, hand your votin…" at bounding box center [905, 637] width 726 height 6277
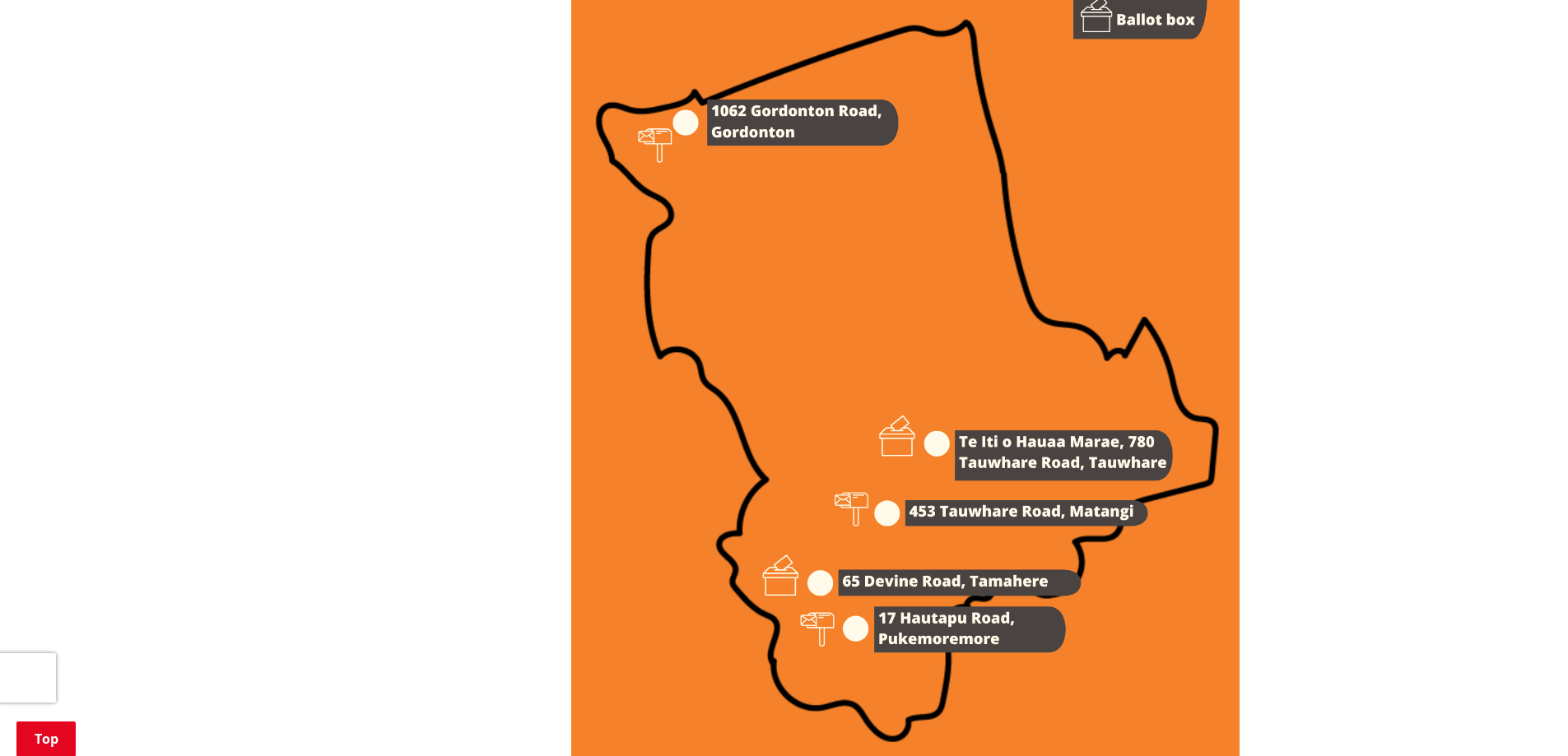
scroll to position [2222, 0]
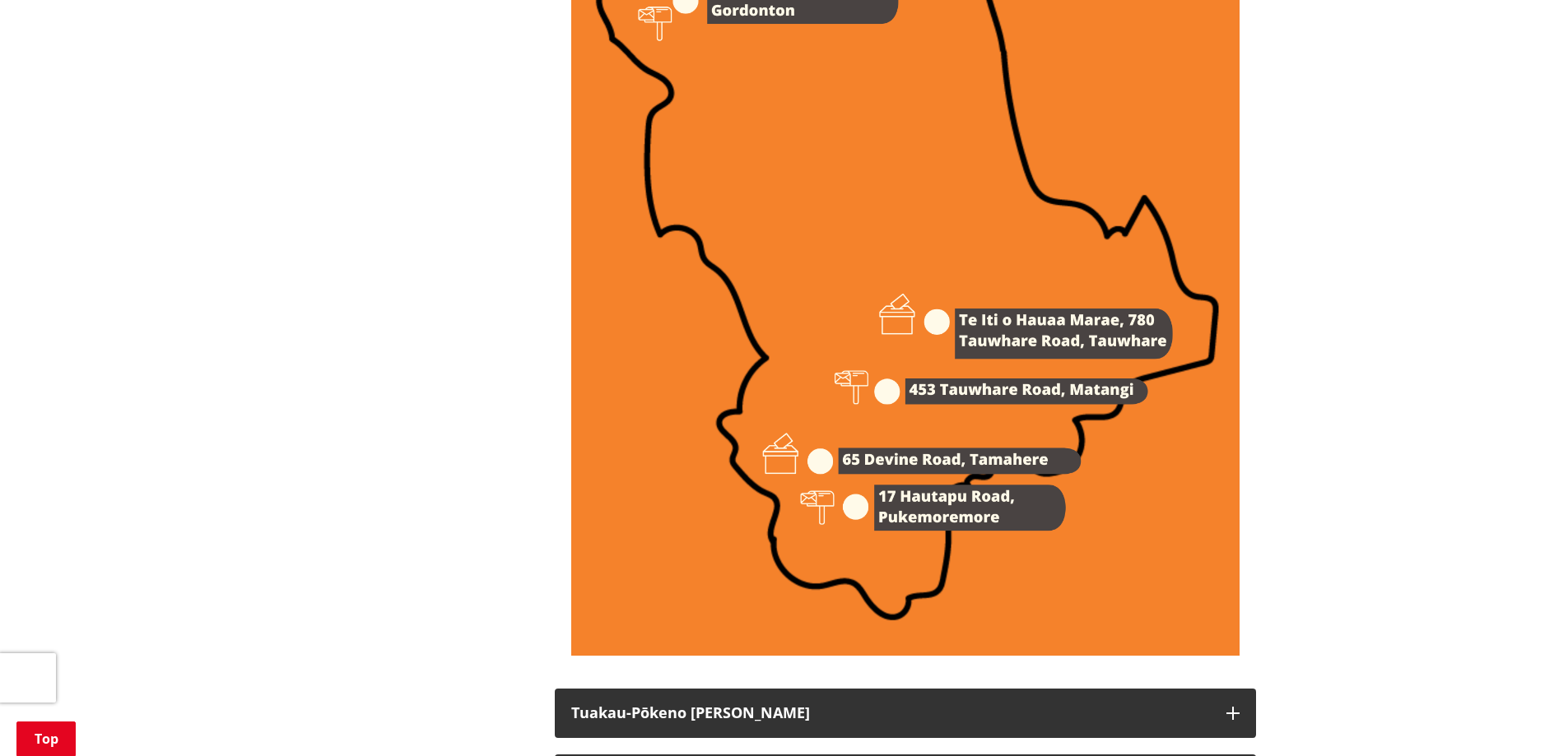
scroll to position [2633, 0]
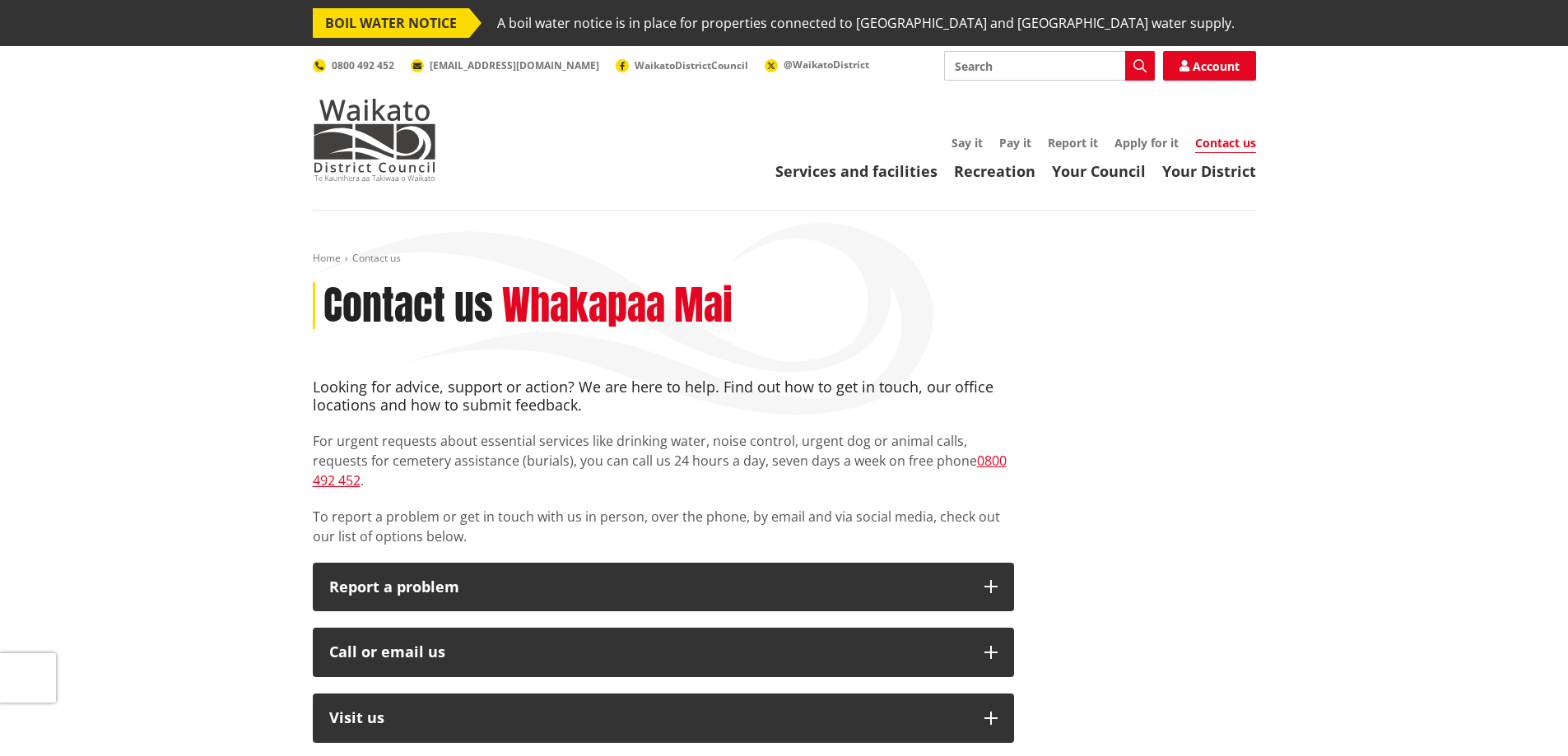
drag, startPoint x: 306, startPoint y: 384, endPoint x: 294, endPoint y: 371, distance: 17.7
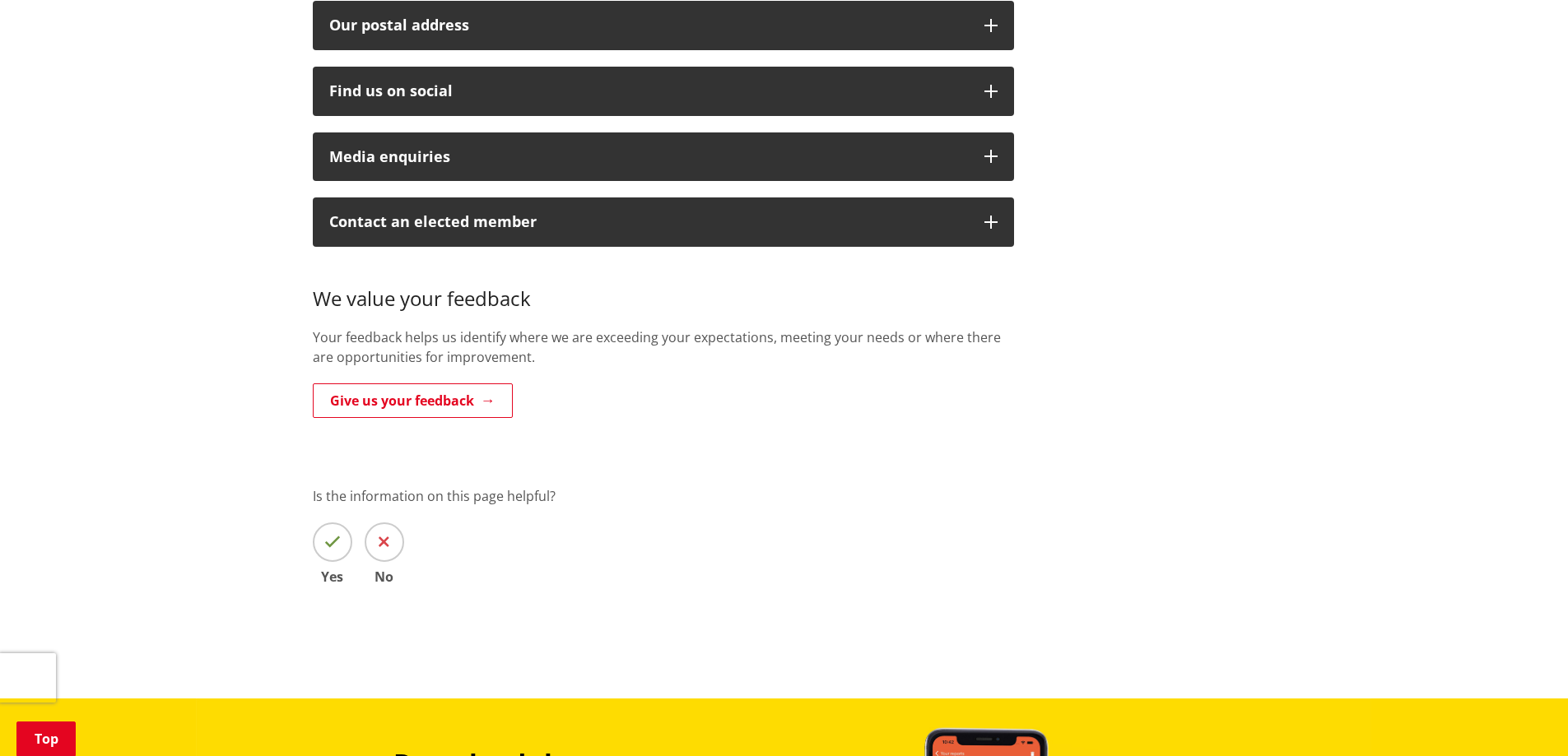
scroll to position [823, 0]
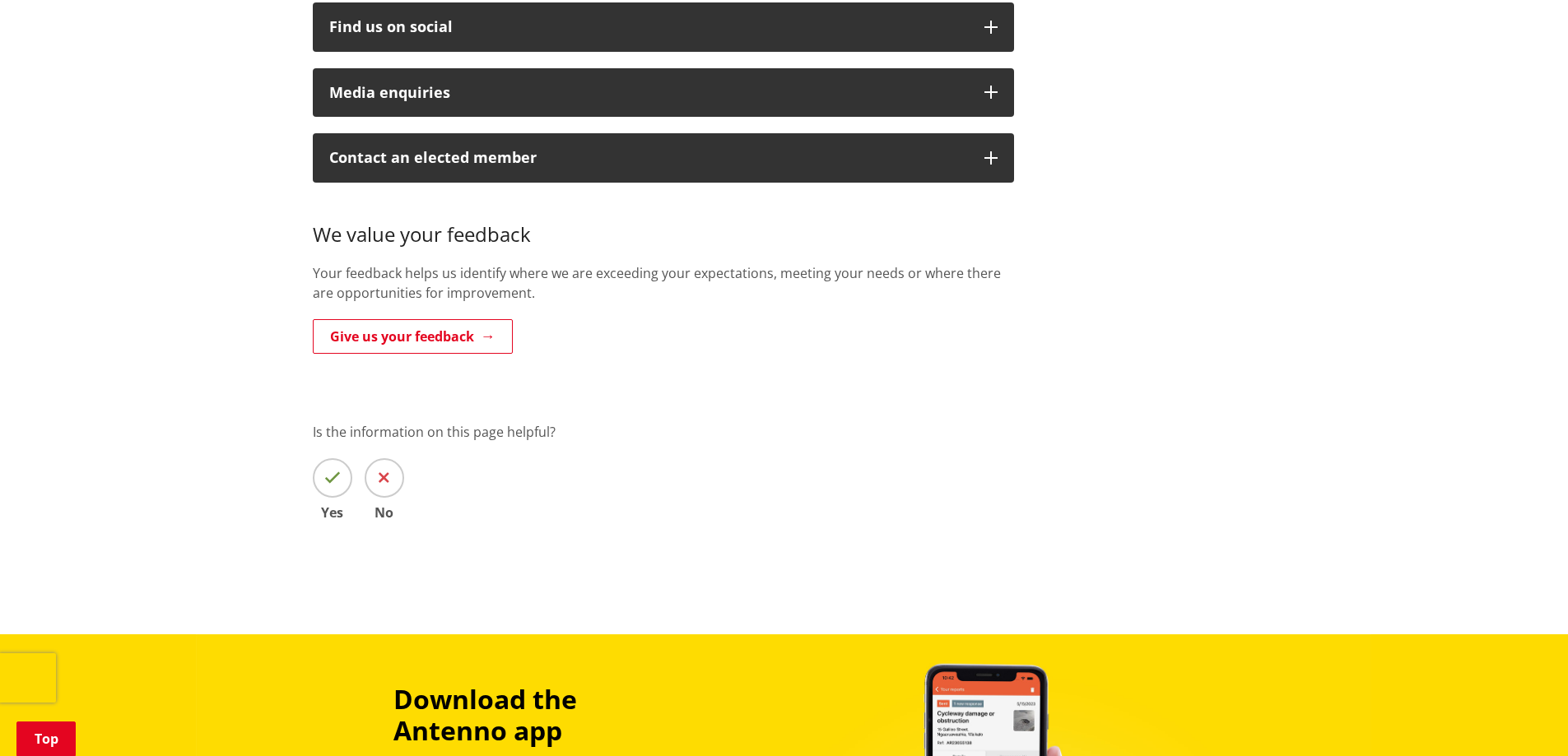
drag, startPoint x: 255, startPoint y: 283, endPoint x: 258, endPoint y: 219, distance: 64.1
click at [258, 215] on div "Home Contact us Contact us Whakapaa Mai Looking for advice, support or action? …" at bounding box center [784, 11] width 1568 height 1247
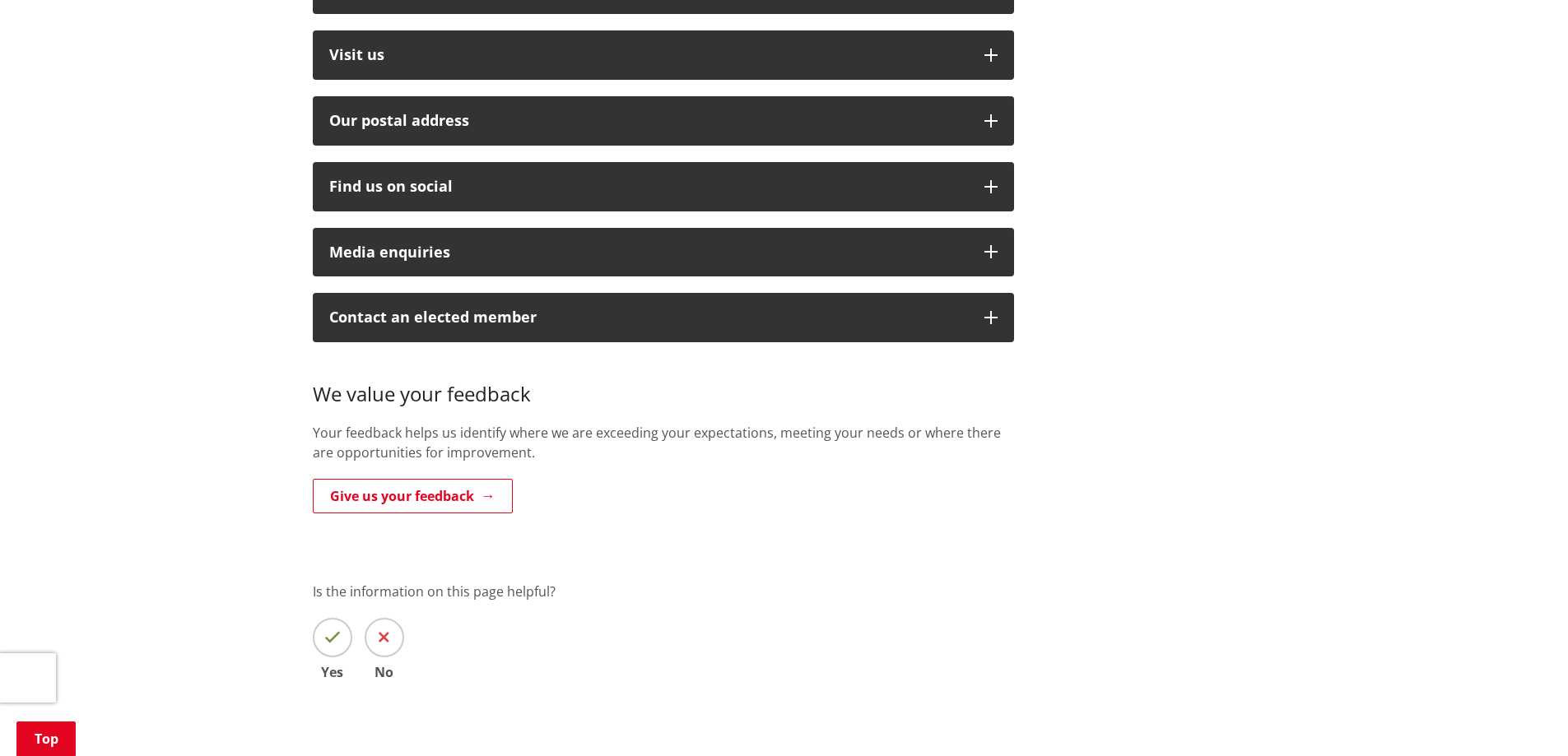
scroll to position [659, 0]
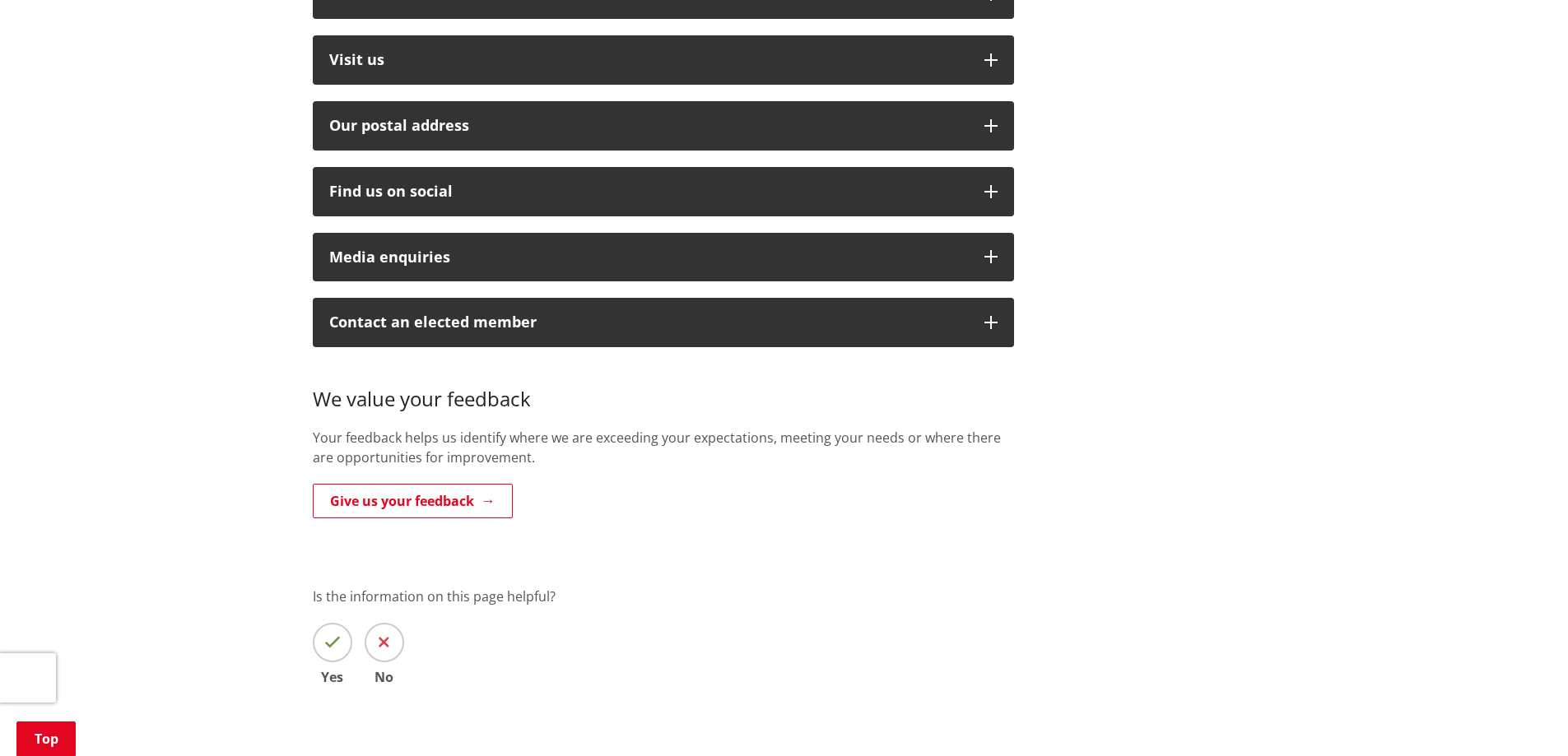
click at [274, 338] on div "Home Contact us Contact us Whakapaa Mai Looking for advice, support or action? …" at bounding box center [784, 176] width 1568 height 1247
drag, startPoint x: 270, startPoint y: 322, endPoint x: 265, endPoint y: 295, distance: 27.5
click at [262, 312] on div "Home Contact us Contact us Whakapaa Mai Looking for advice, support or action? …" at bounding box center [784, 176] width 1568 height 1247
drag, startPoint x: 1084, startPoint y: 229, endPoint x: 956, endPoint y: 205, distance: 130.2
drag, startPoint x: 956, startPoint y: 205, endPoint x: 262, endPoint y: 160, distance: 695.5
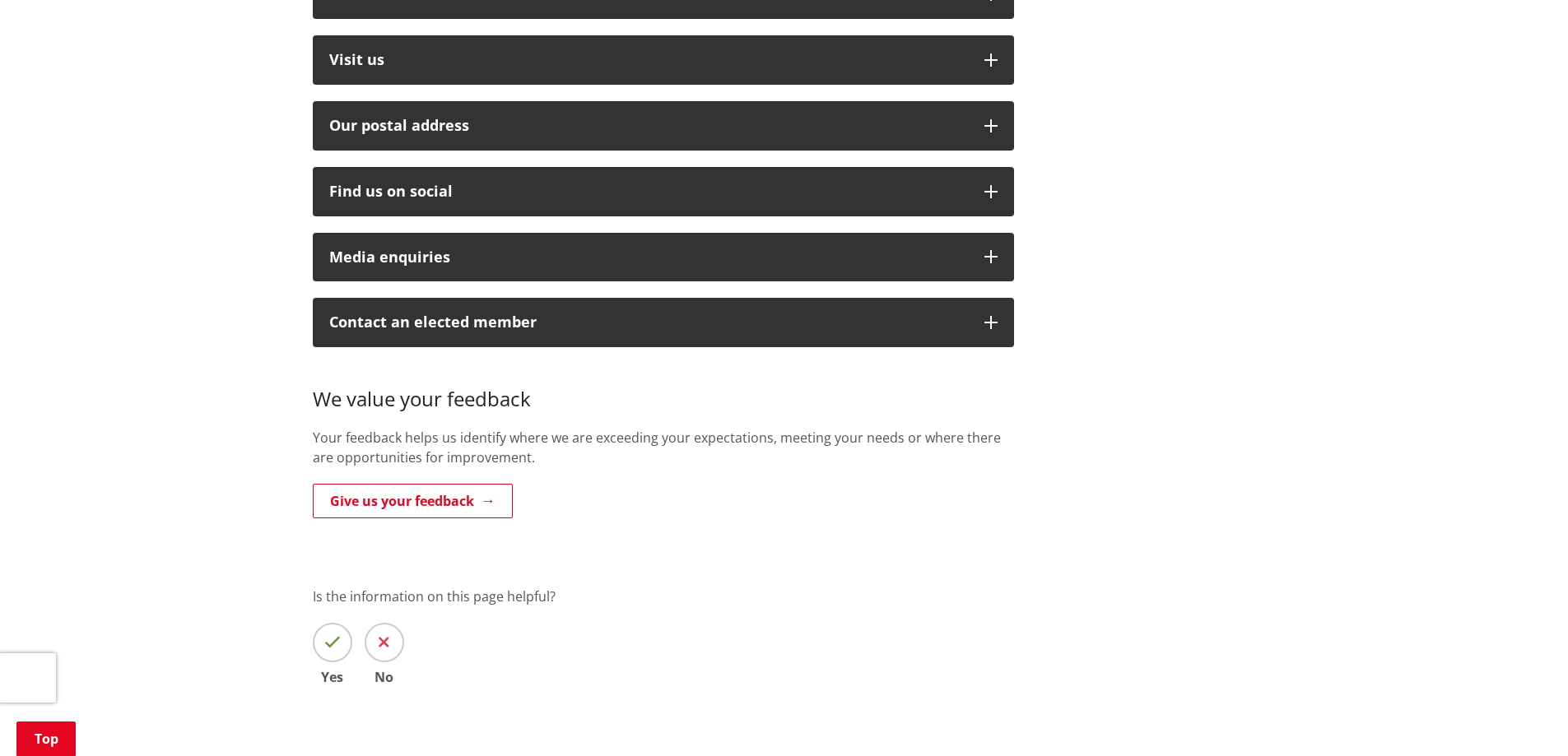
click at [262, 160] on div "Home Contact us Contact us Whakapaa Mai Looking for advice, support or action? …" at bounding box center [784, 176] width 1568 height 1247
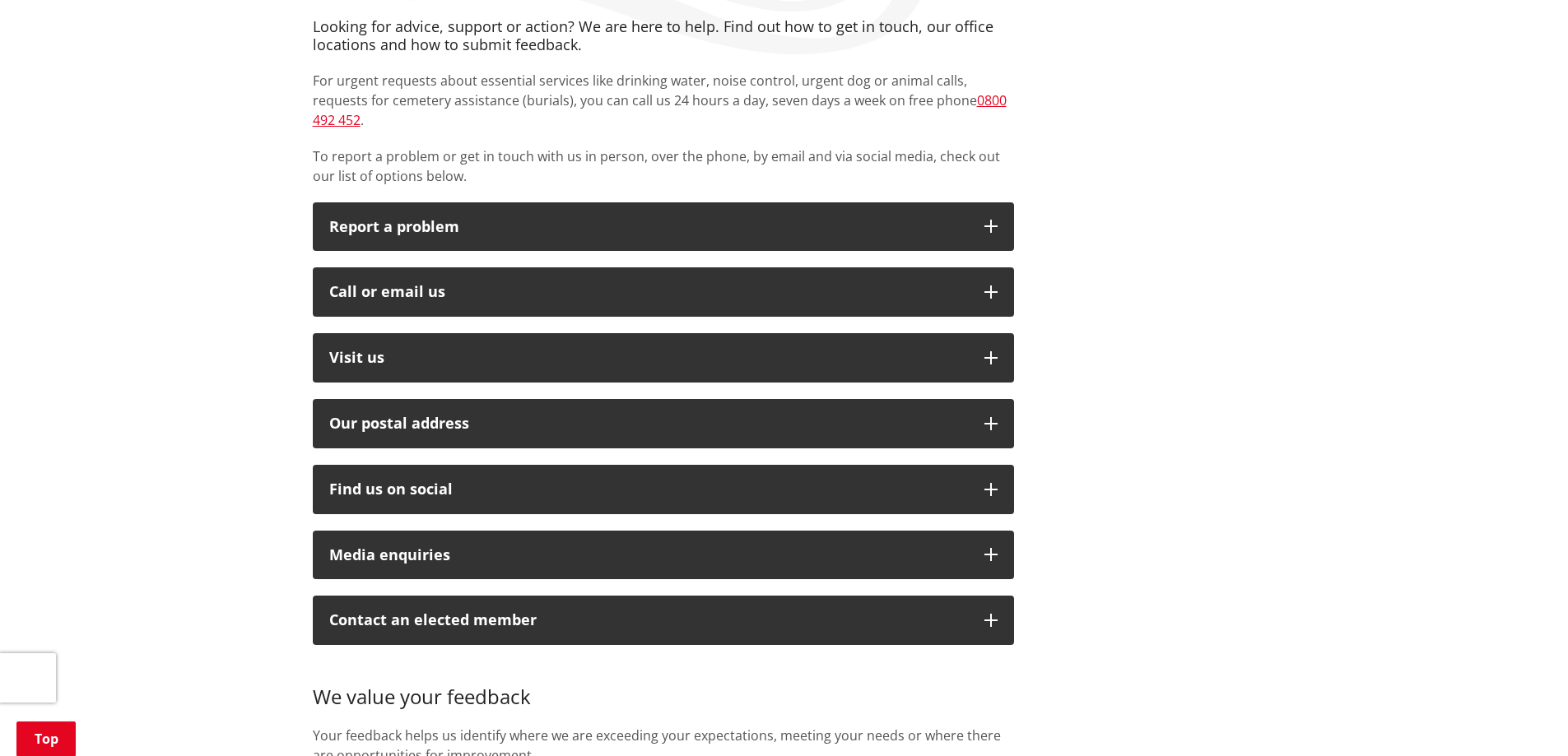
scroll to position [329, 0]
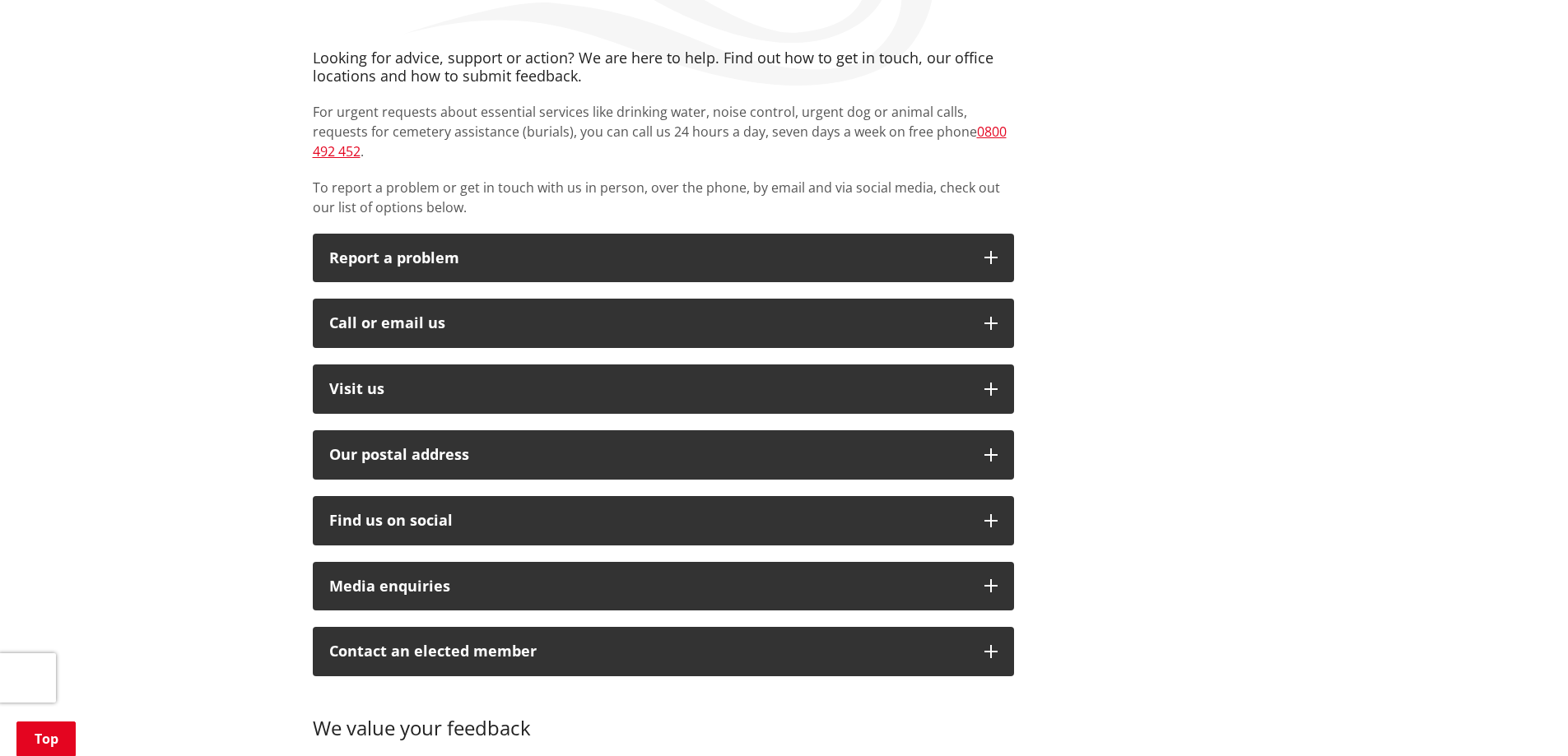
drag, startPoint x: 810, startPoint y: 140, endPoint x: 749, endPoint y: 122, distance: 63.6
click at [743, 123] on p "For urgent requests about essential services like drinking water, noise control…" at bounding box center [663, 132] width 701 height 60
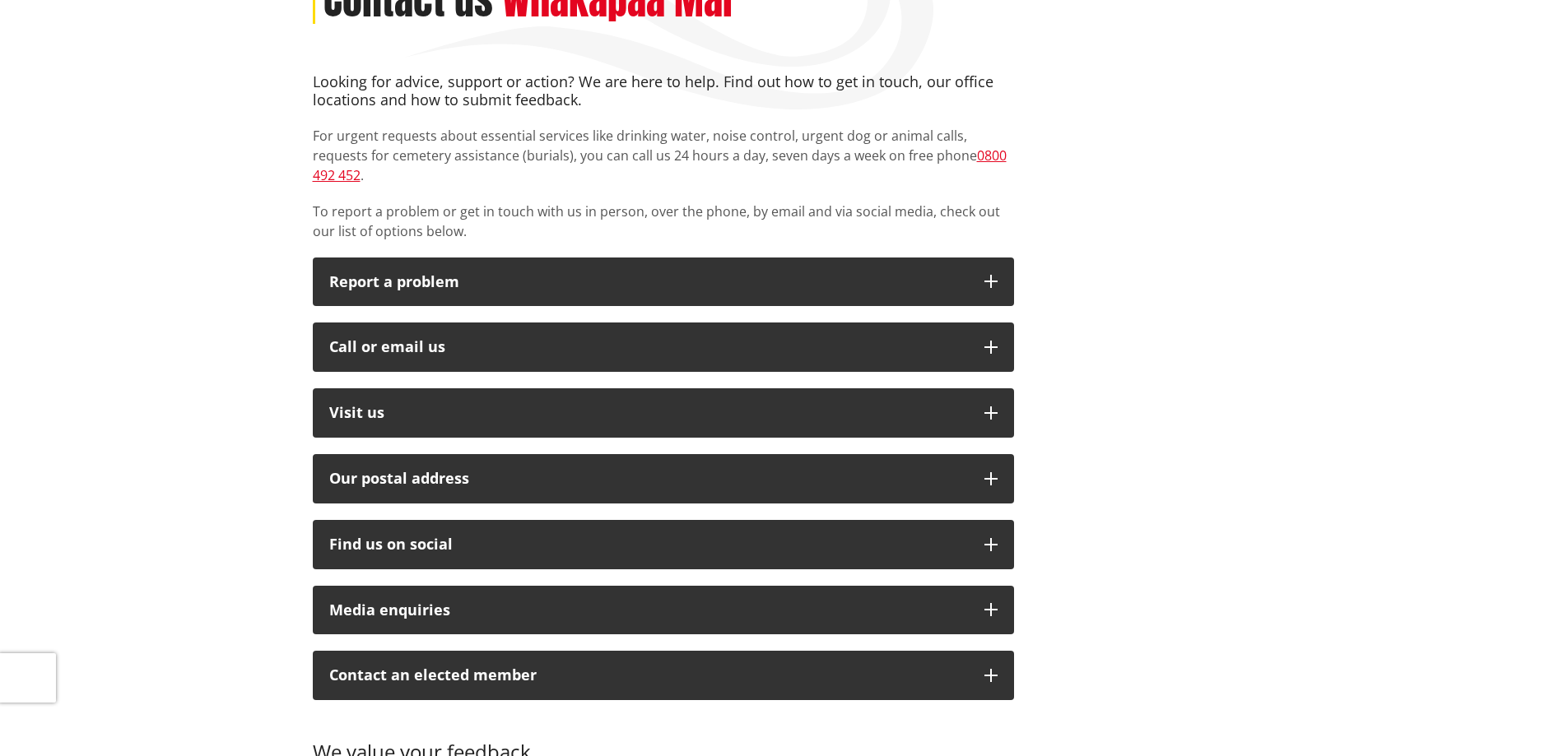
scroll to position [0, 0]
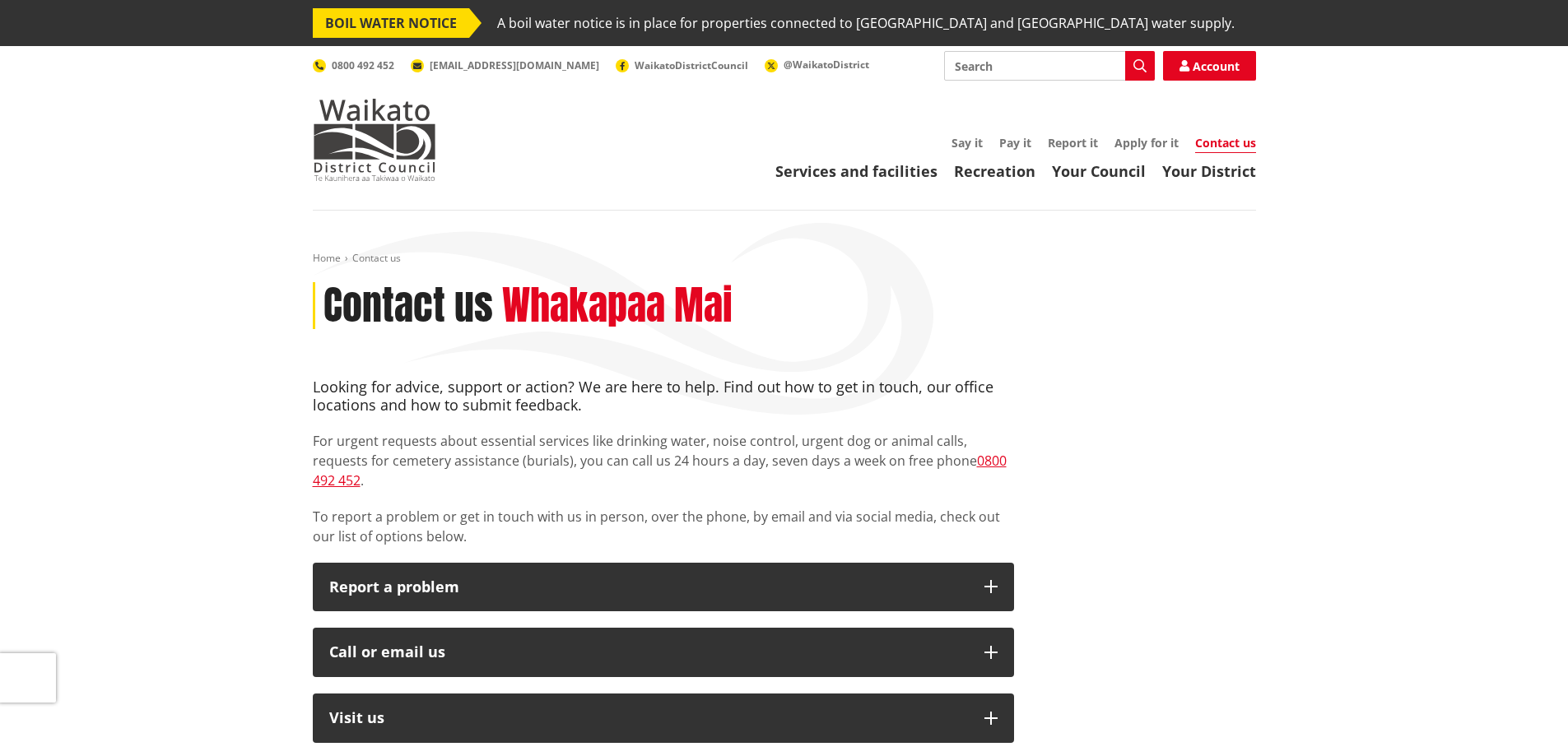
drag, startPoint x: 268, startPoint y: 389, endPoint x: 242, endPoint y: 299, distance: 93.7
drag, startPoint x: 242, startPoint y: 299, endPoint x: 343, endPoint y: 263, distance: 107.2
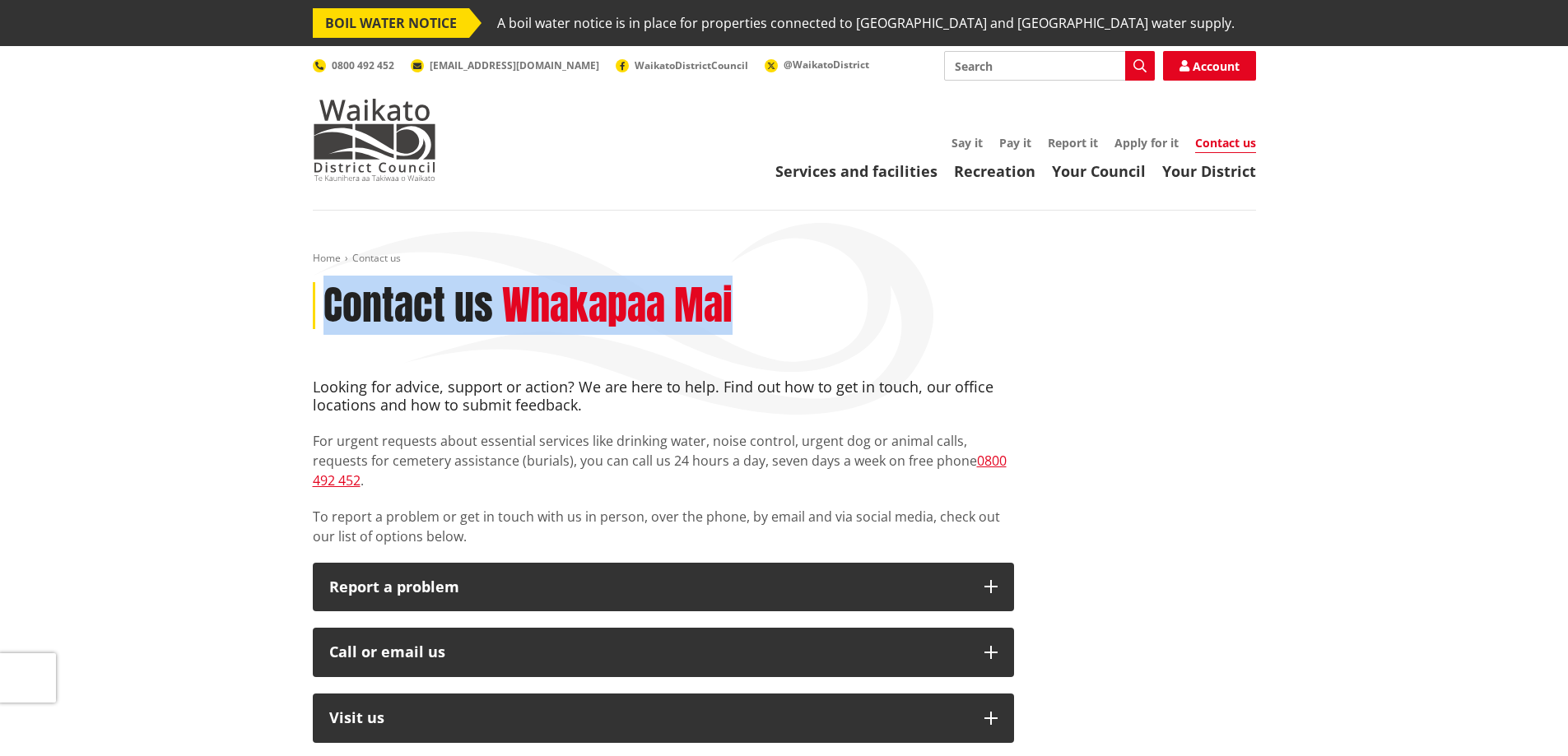
drag, startPoint x: 445, startPoint y: 313, endPoint x: 784, endPoint y: 320, distance: 339.1
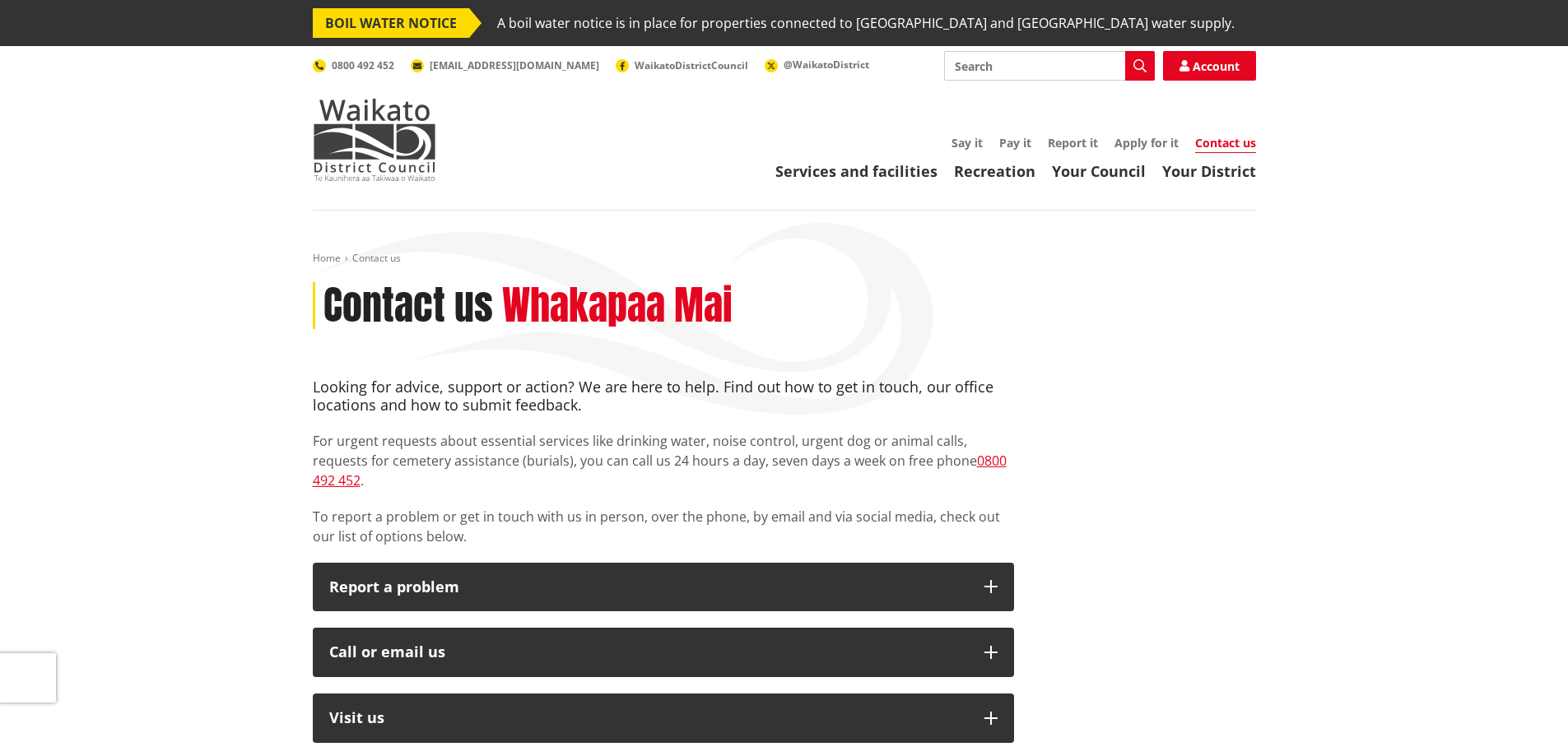
click at [786, 320] on div "Contact us Whakapaa Mai" at bounding box center [784, 306] width 943 height 47
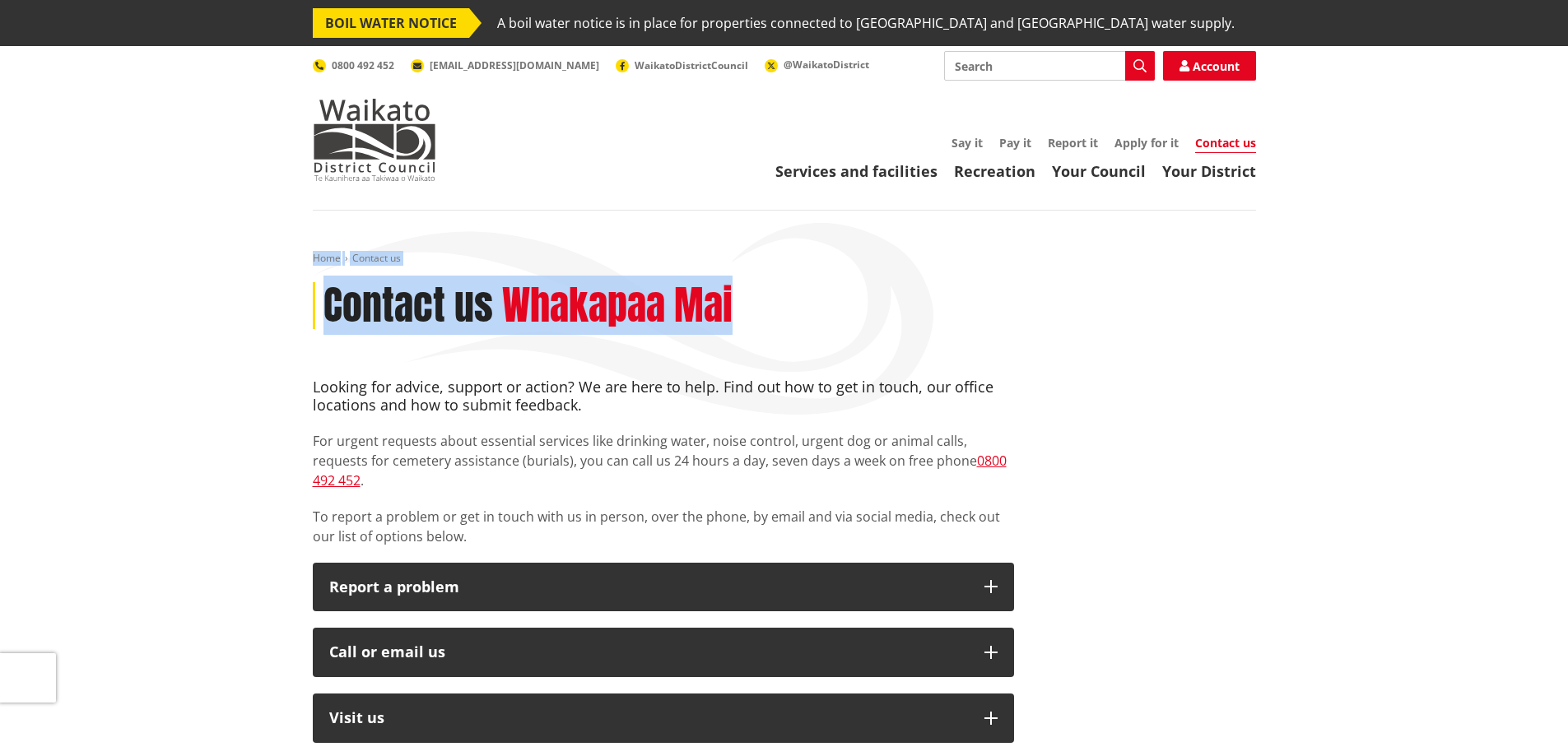
drag, startPoint x: 800, startPoint y: 311, endPoint x: 239, endPoint y: 240, distance: 565.5
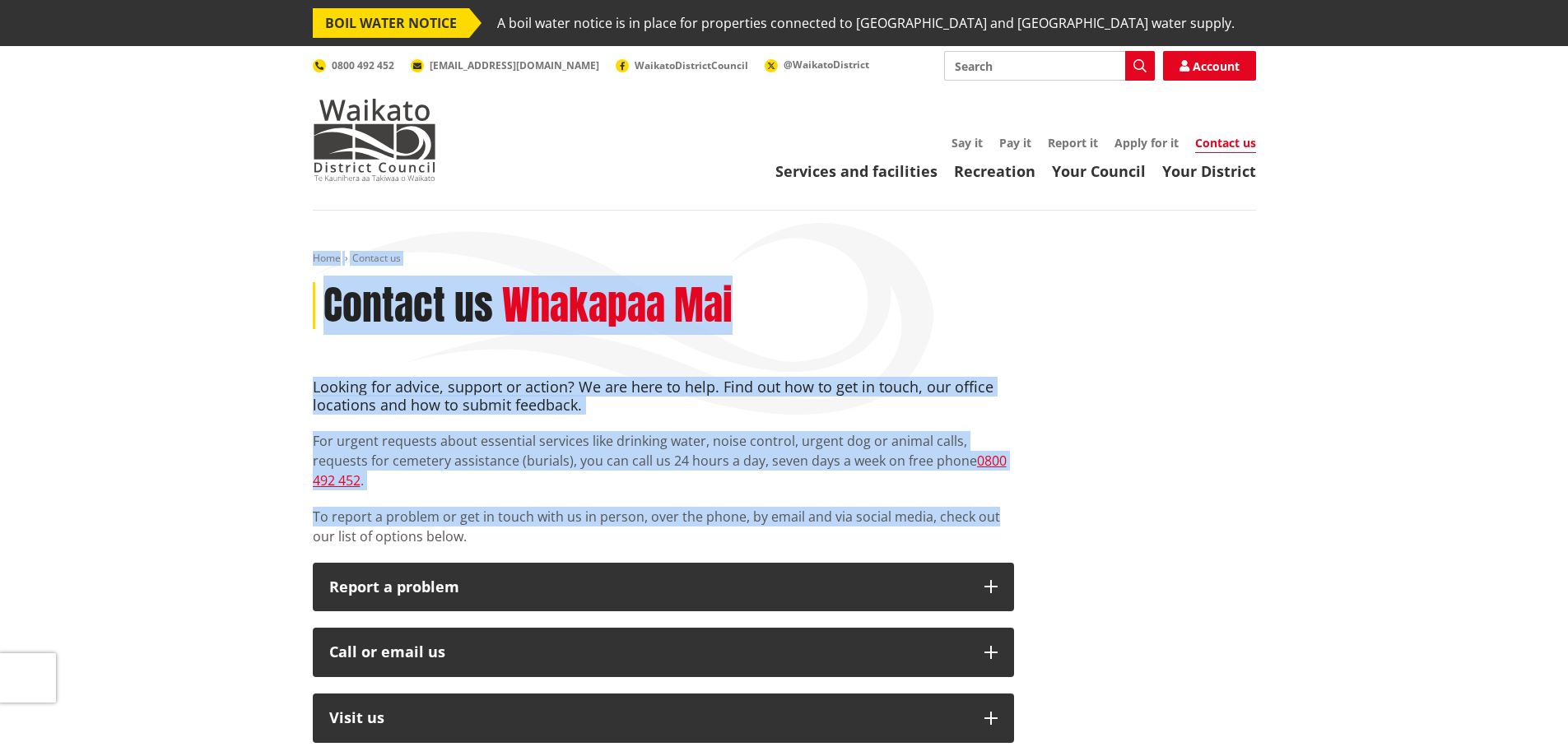
drag, startPoint x: 329, startPoint y: 253, endPoint x: 1031, endPoint y: 500, distance: 744.2
drag, startPoint x: 300, startPoint y: 384, endPoint x: 211, endPoint y: 269, distance: 145.4
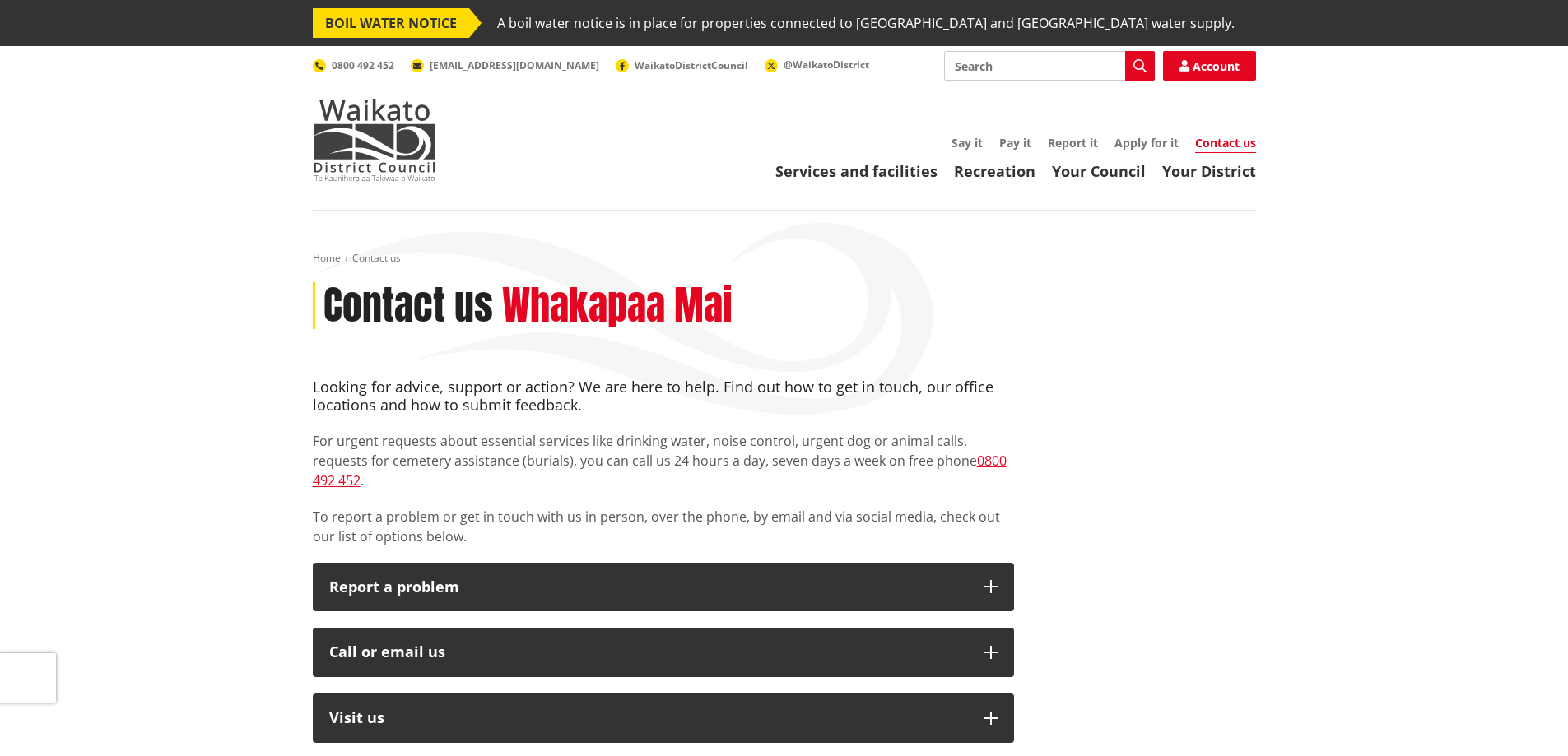
drag, startPoint x: 212, startPoint y: 266, endPoint x: 205, endPoint y: 254, distance: 13.9
